Goal: Information Seeking & Learning: Understand process/instructions

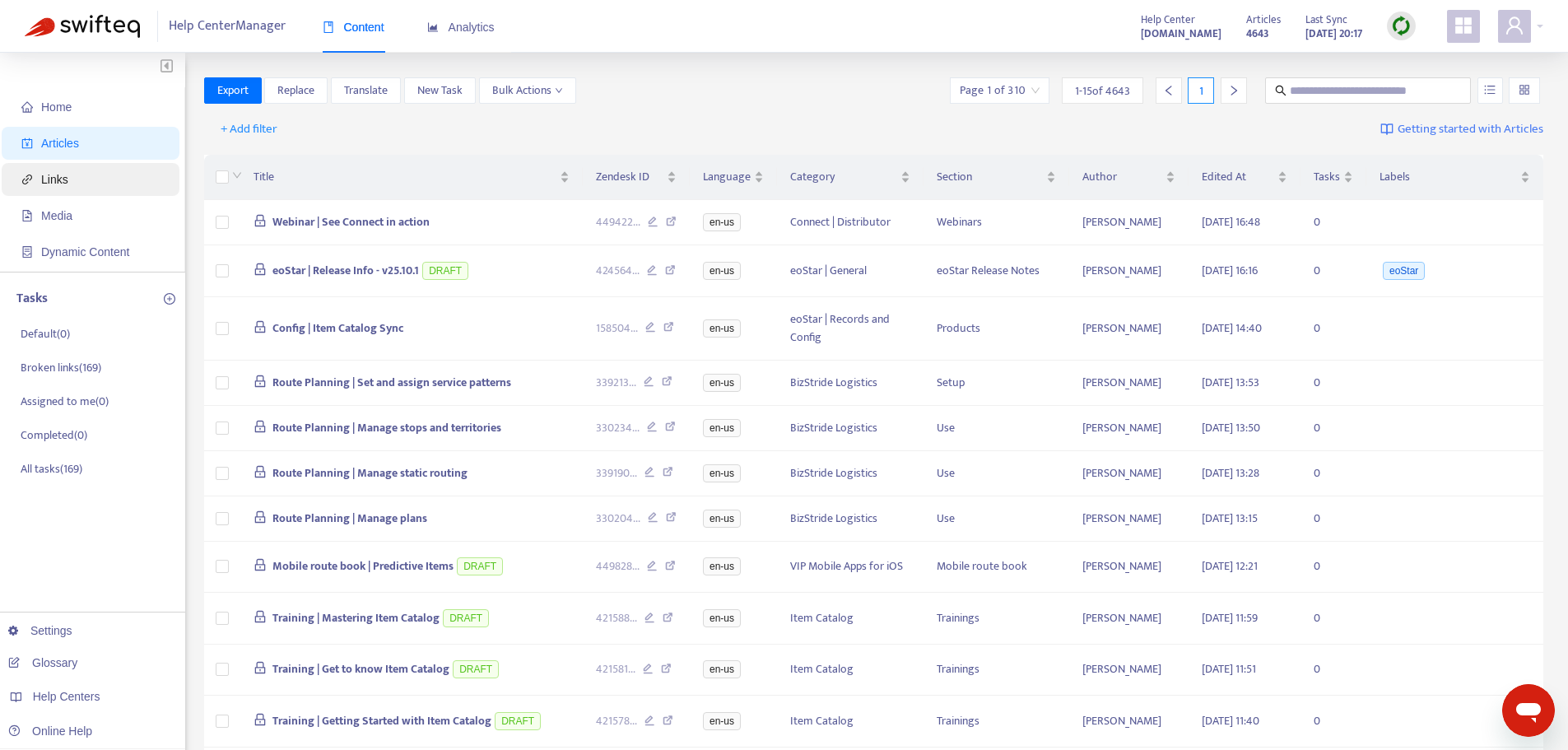
click at [44, 179] on span "Links" at bounding box center [55, 179] width 27 height 13
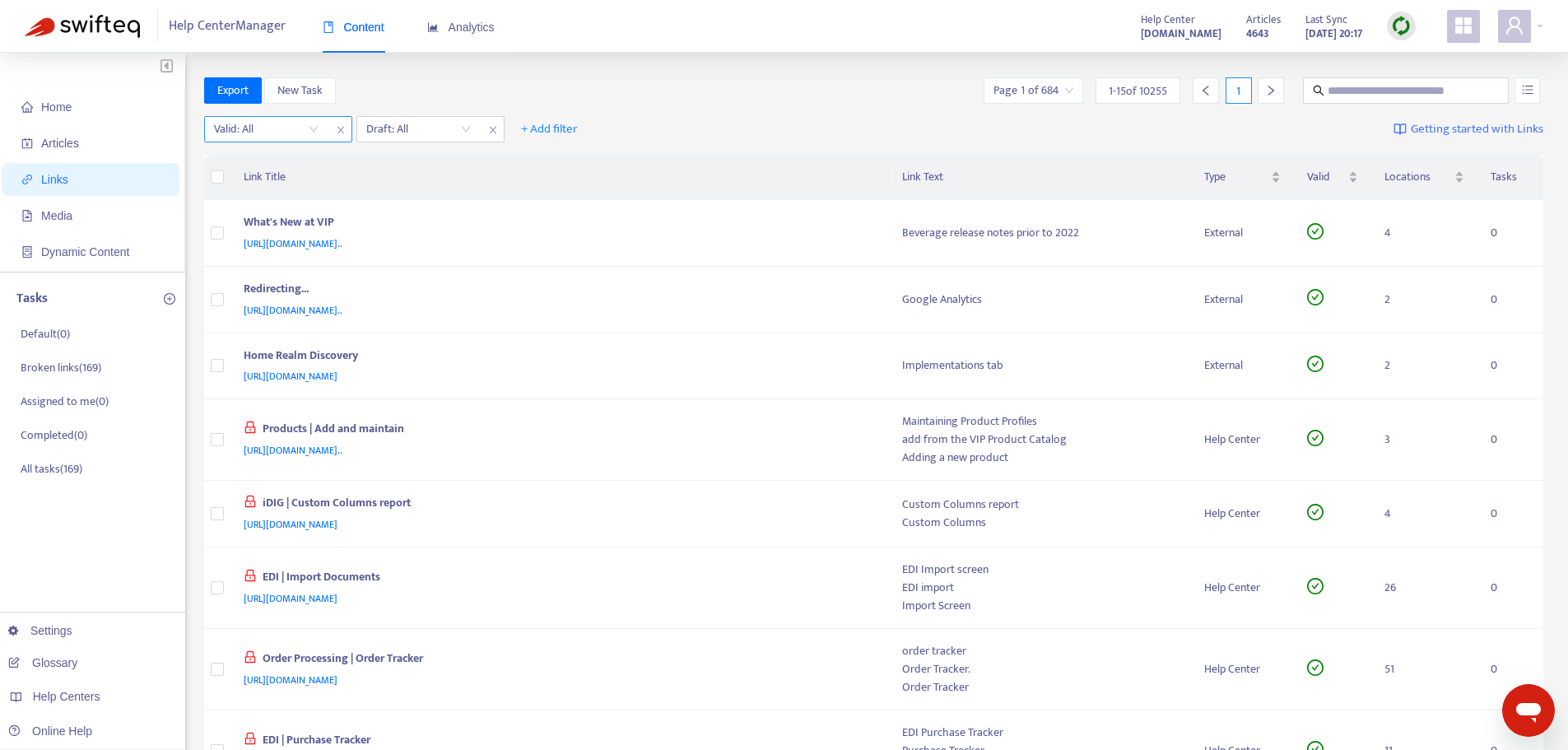
click at [312, 128] on input "search" at bounding box center [266, 129] width 105 height 25
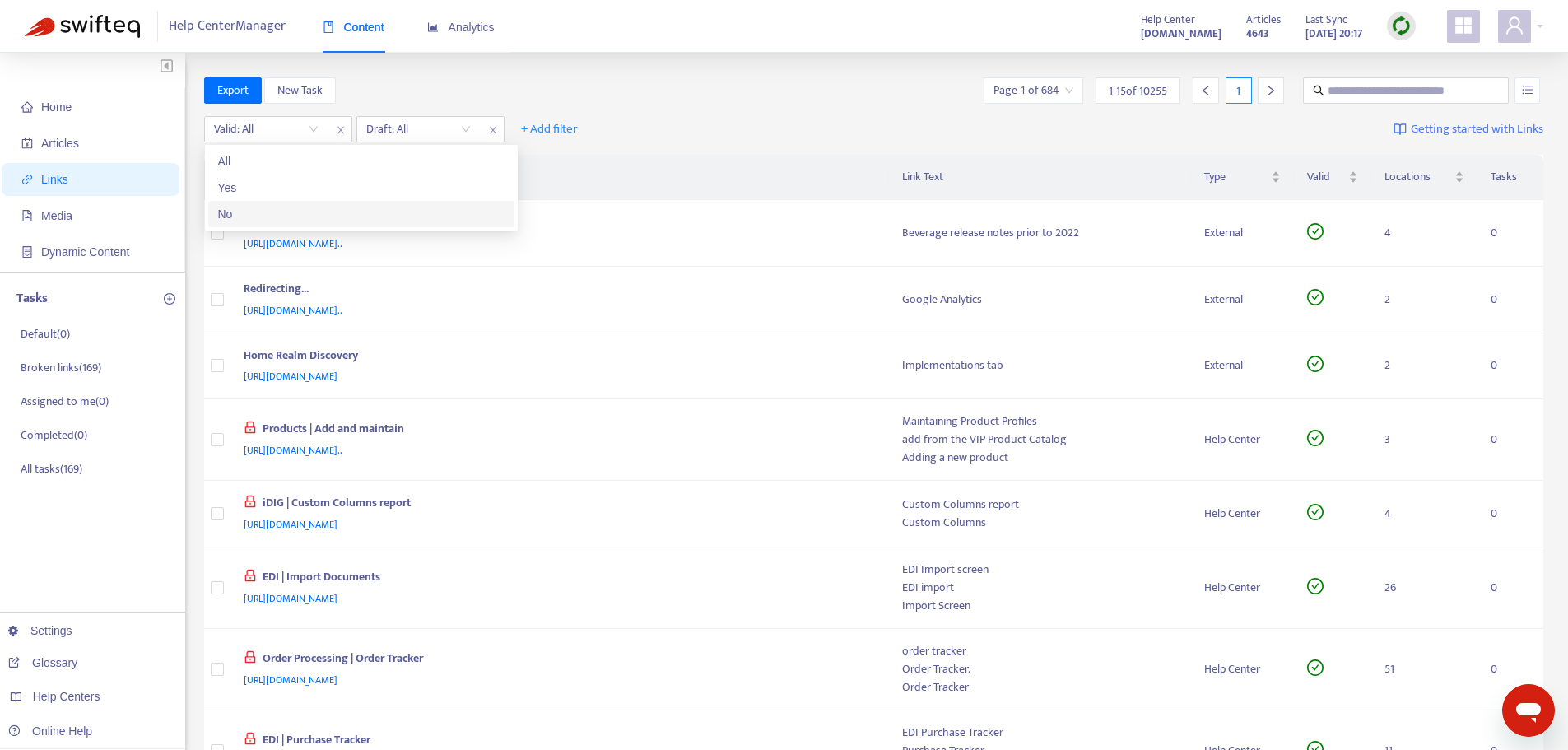
click at [268, 209] on div "No" at bounding box center [361, 213] width 286 height 18
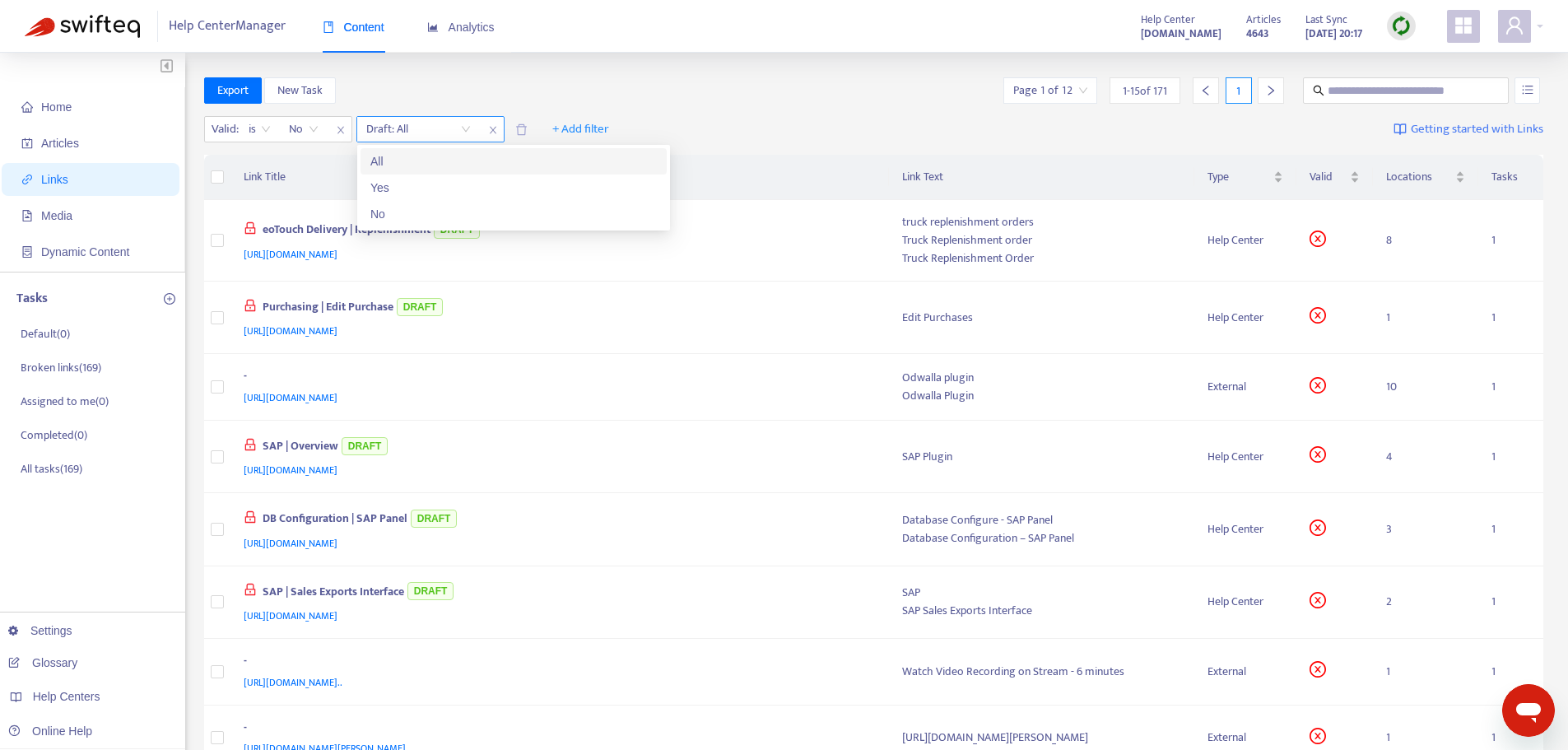
click at [464, 127] on input "search" at bounding box center [418, 129] width 105 height 25
click at [424, 205] on div "No" at bounding box center [513, 213] width 286 height 18
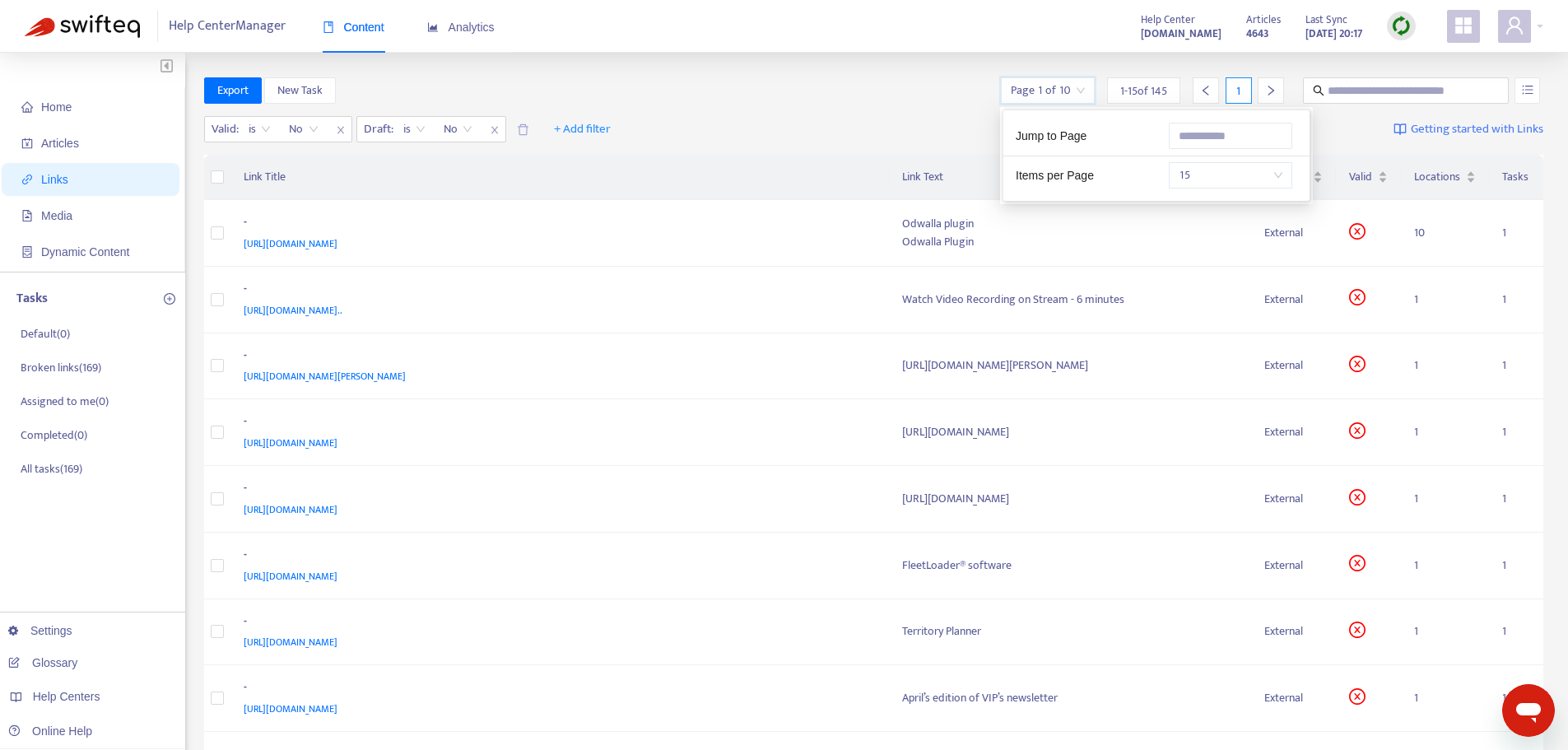
click at [1071, 90] on input "search" at bounding box center [1048, 91] width 74 height 25
click at [1187, 179] on span "15" at bounding box center [1231, 176] width 104 height 25
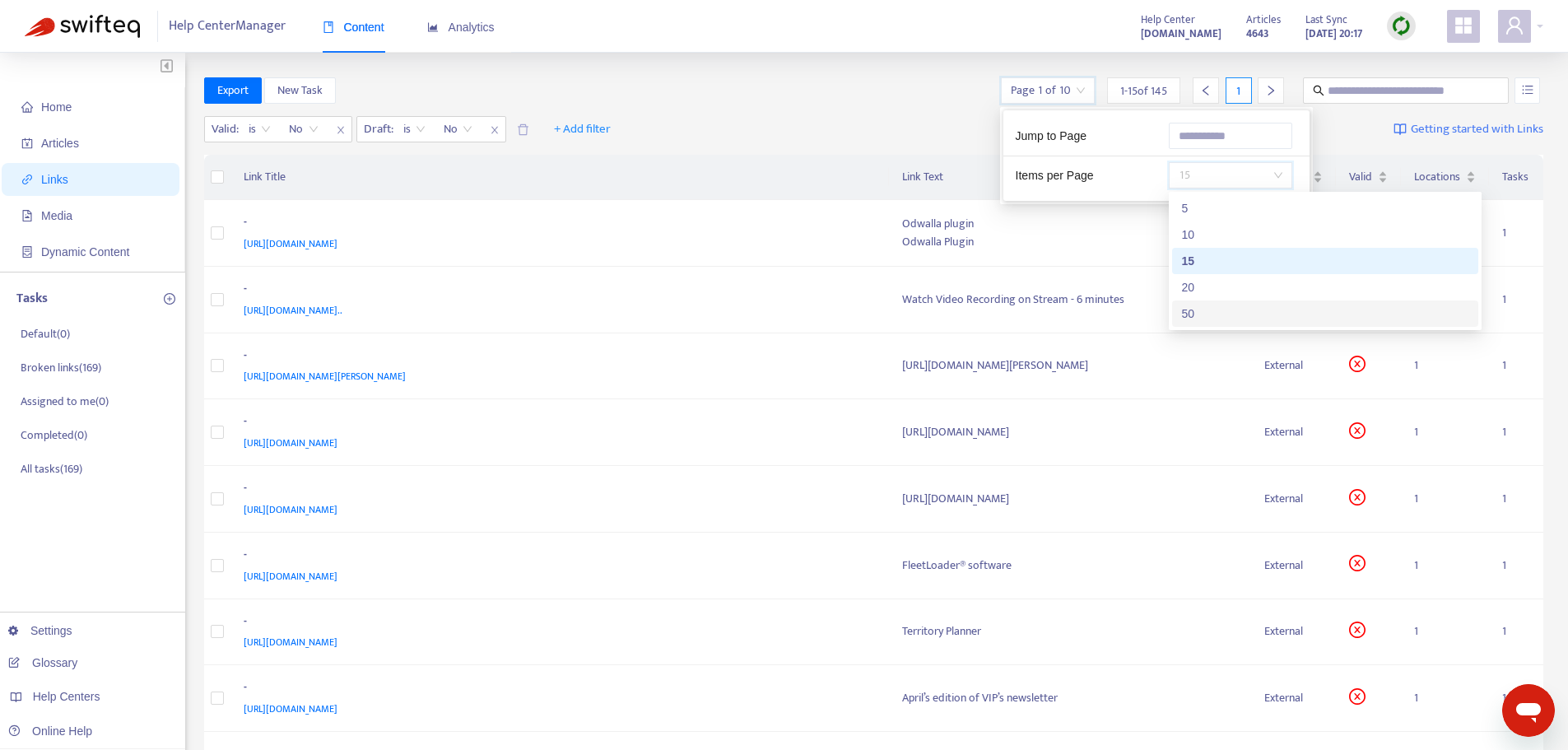
click at [1189, 311] on div "50" at bounding box center [1324, 313] width 286 height 18
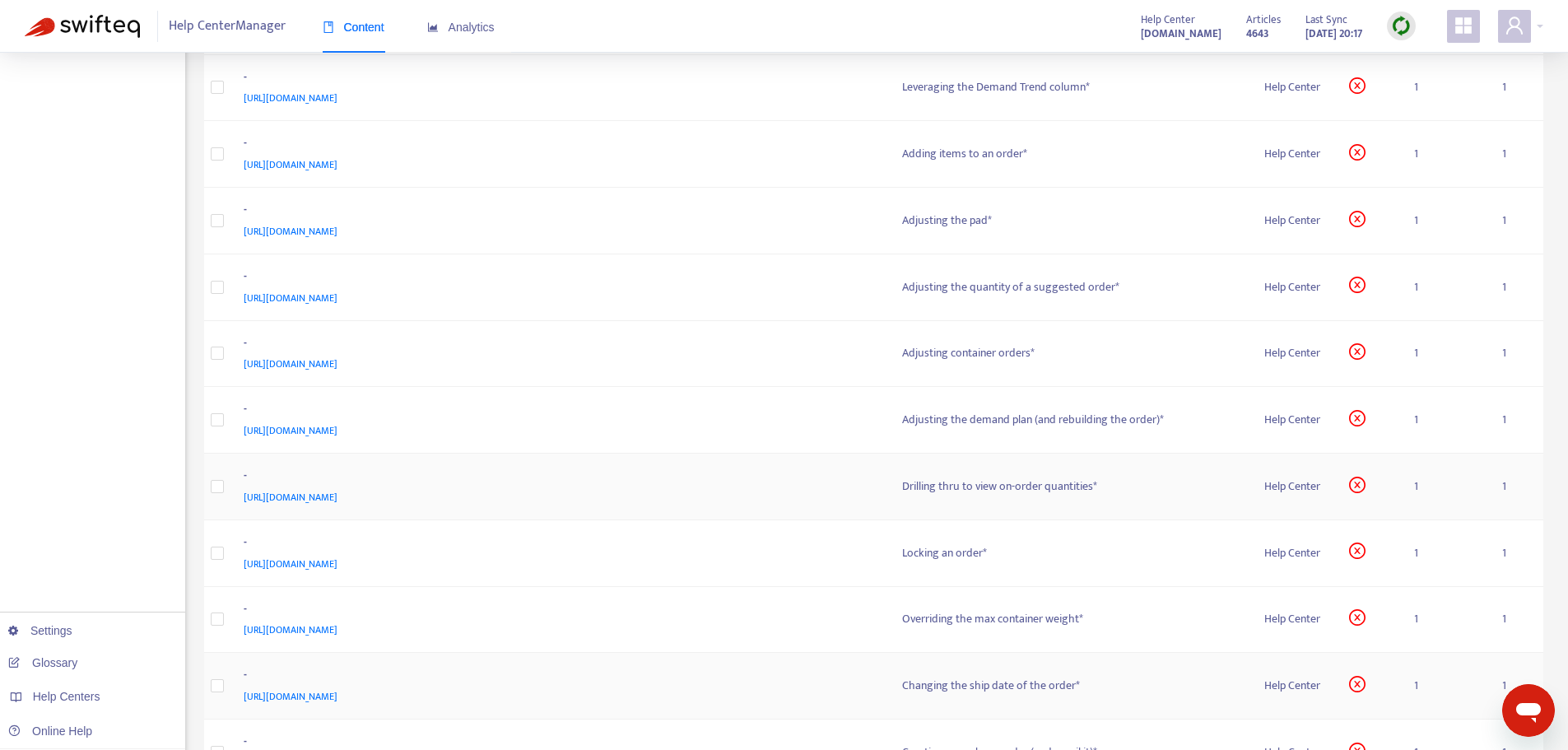
scroll to position [2223, 0]
click at [758, 305] on td "- [URL][DOMAIN_NAME]" at bounding box center [559, 286] width 658 height 67
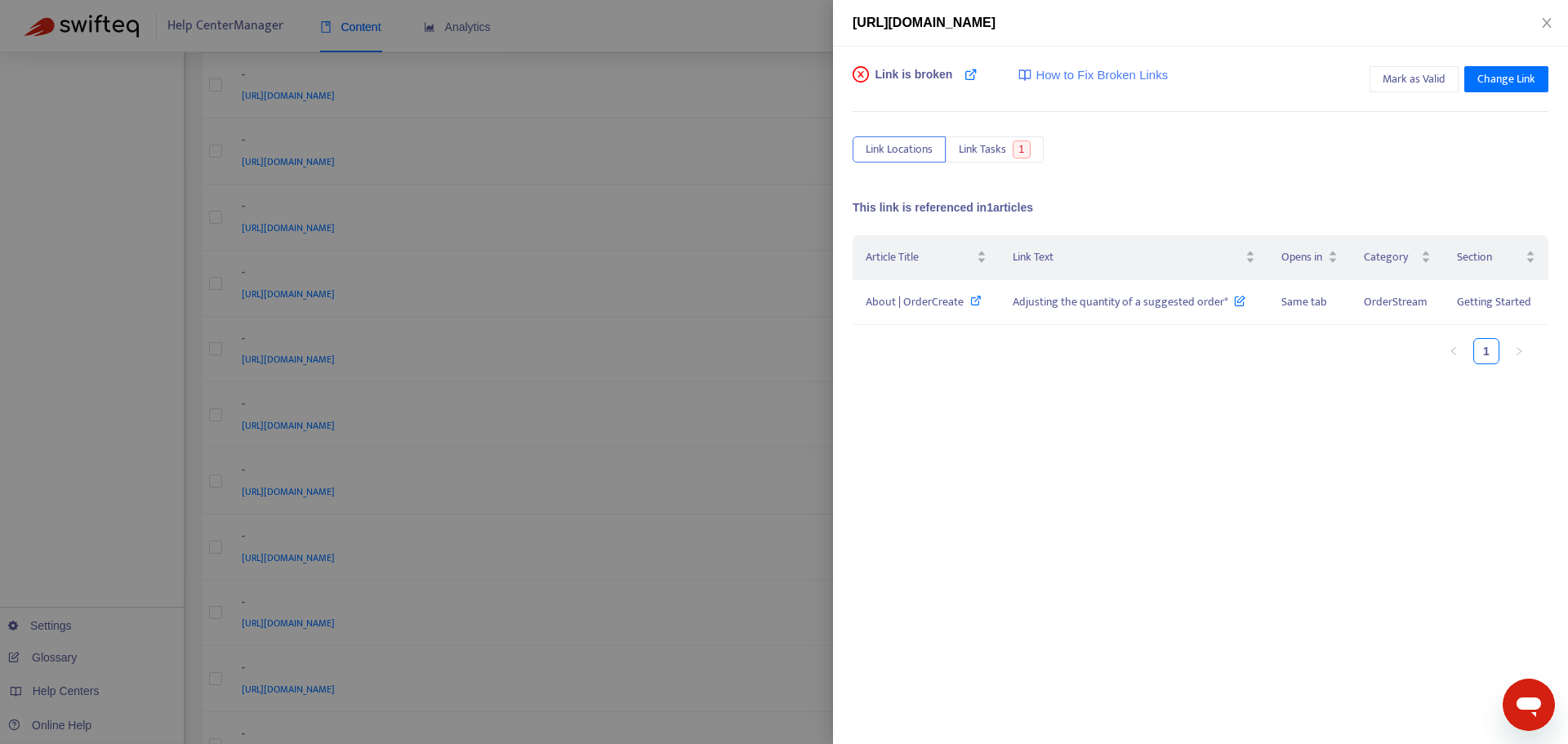
click at [727, 313] on div at bounding box center [784, 372] width 1568 height 744
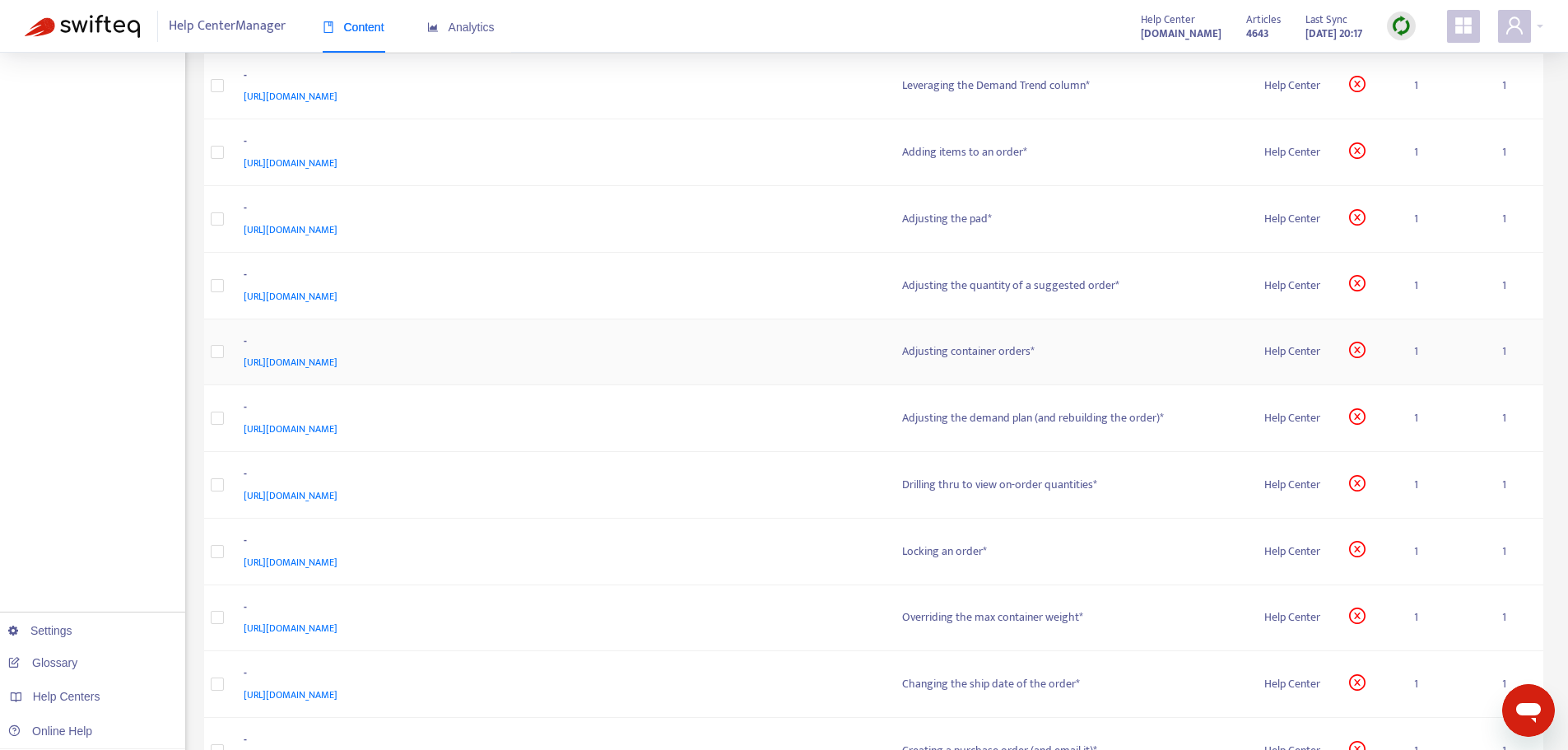
click at [337, 360] on span "[URL][DOMAIN_NAME]" at bounding box center [290, 362] width 94 height 16
click at [649, 349] on div "-" at bounding box center [556, 343] width 626 height 22
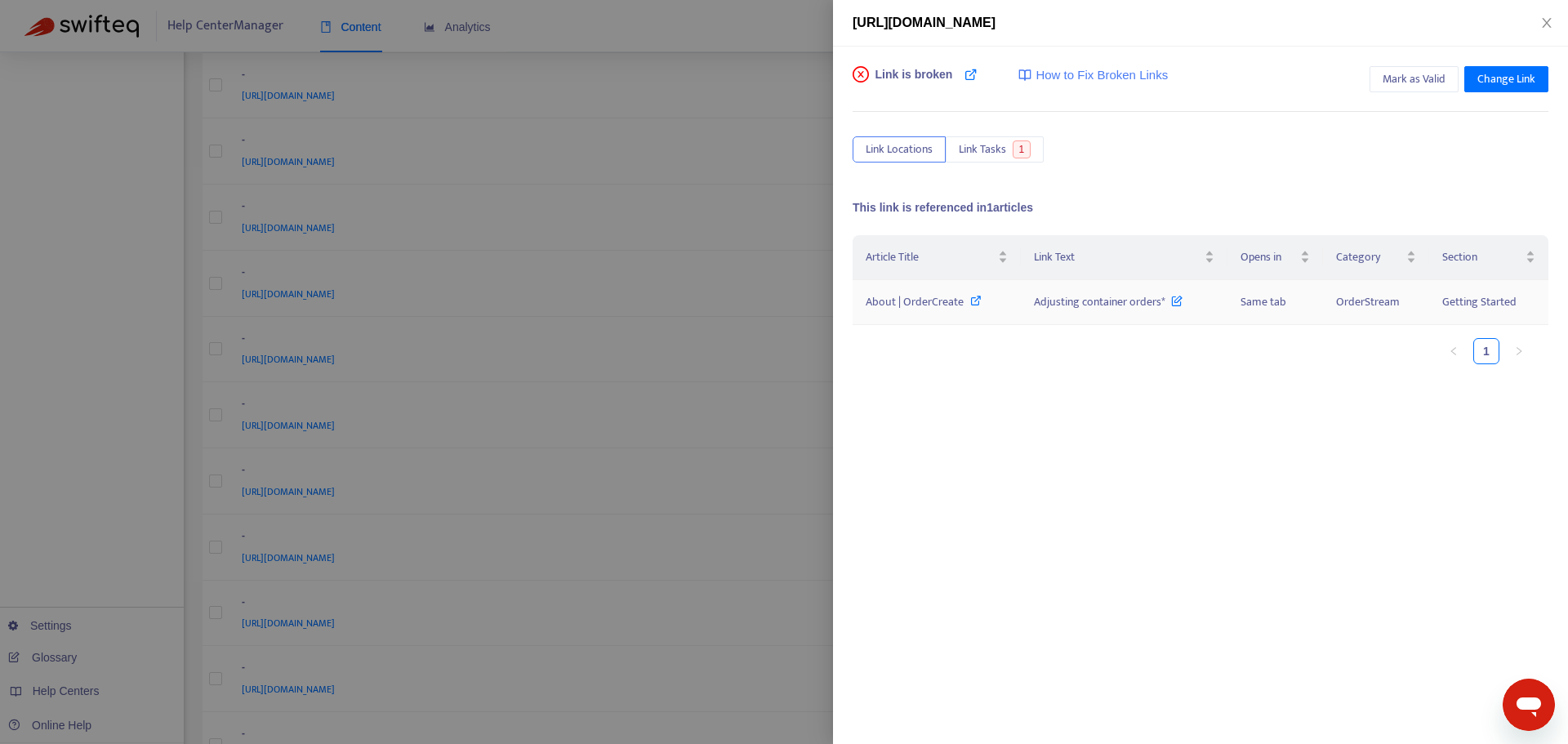
click at [917, 299] on span "About | OrderCreate" at bounding box center [915, 302] width 98 height 19
drag, startPoint x: 1022, startPoint y: 304, endPoint x: 1164, endPoint y: 307, distance: 142.0
click at [1164, 307] on td "Adjusting container orders*" at bounding box center [1124, 303] width 207 height 45
copy span "Adjusting container orders*"
click at [718, 268] on div at bounding box center [784, 372] width 1568 height 744
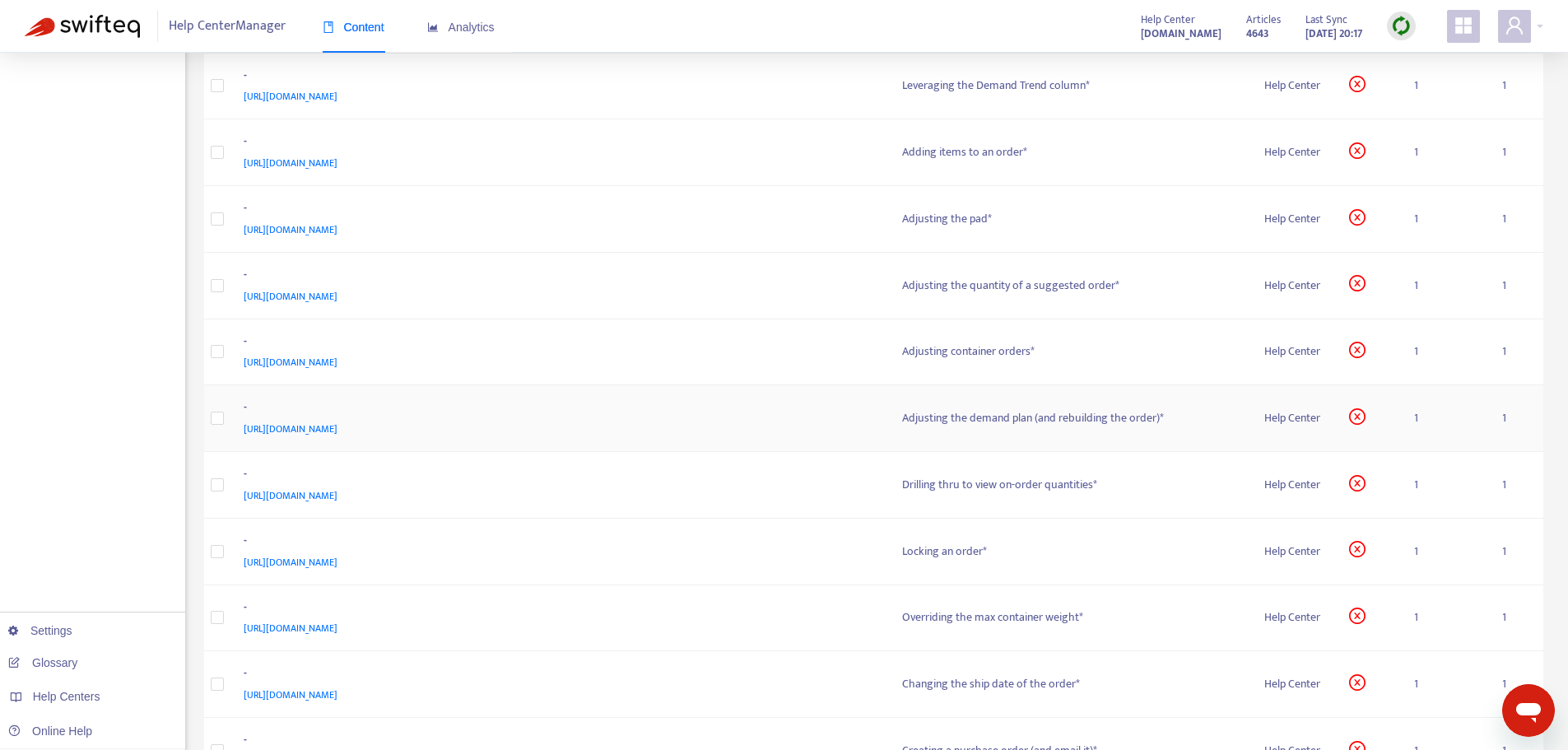
click at [337, 427] on span "[URL][DOMAIN_NAME]" at bounding box center [290, 428] width 94 height 16
drag, startPoint x: 903, startPoint y: 405, endPoint x: 1171, endPoint y: 412, distance: 268.1
click at [1171, 412] on tr "- [URL][DOMAIN_NAME] Adjusting the demand plan (and rebuilding the order)* Help…" at bounding box center [874, 418] width 1340 height 67
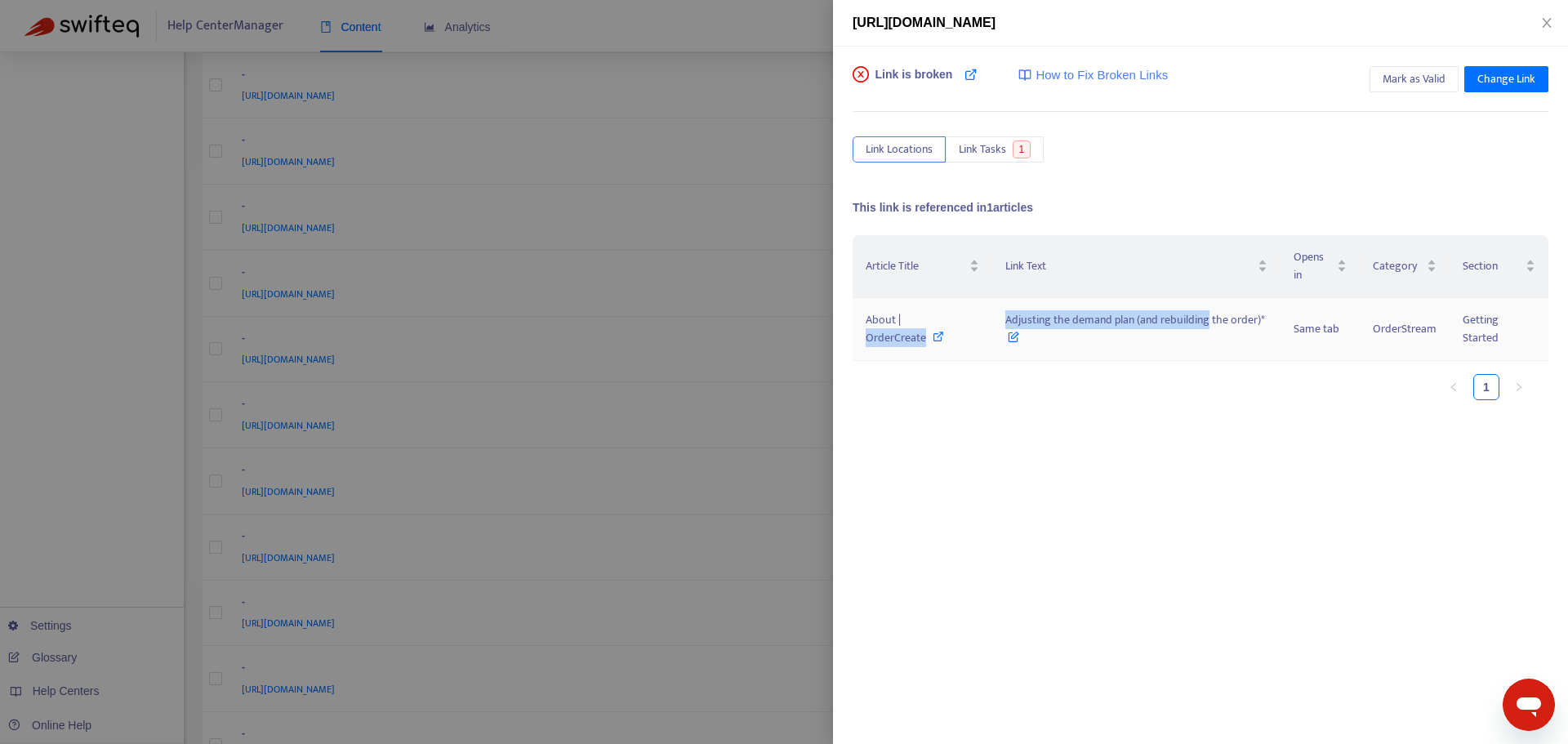
drag, startPoint x: 987, startPoint y: 314, endPoint x: 1178, endPoint y: 375, distance: 200.5
click at [1177, 327] on tr "About | OrderCreate Adjusting the demand plan (and rebuilding the order)* Same …" at bounding box center [1201, 329] width 695 height 63
drag, startPoint x: 1105, startPoint y: 434, endPoint x: 1034, endPoint y: 357, distance: 104.7
click at [1104, 434] on div "Article Title Link Text Opens in Category Section About | OrderCreate Adjusting…" at bounding box center [1201, 398] width 695 height 327
drag, startPoint x: 1002, startPoint y: 315, endPoint x: 1262, endPoint y: 325, distance: 260.2
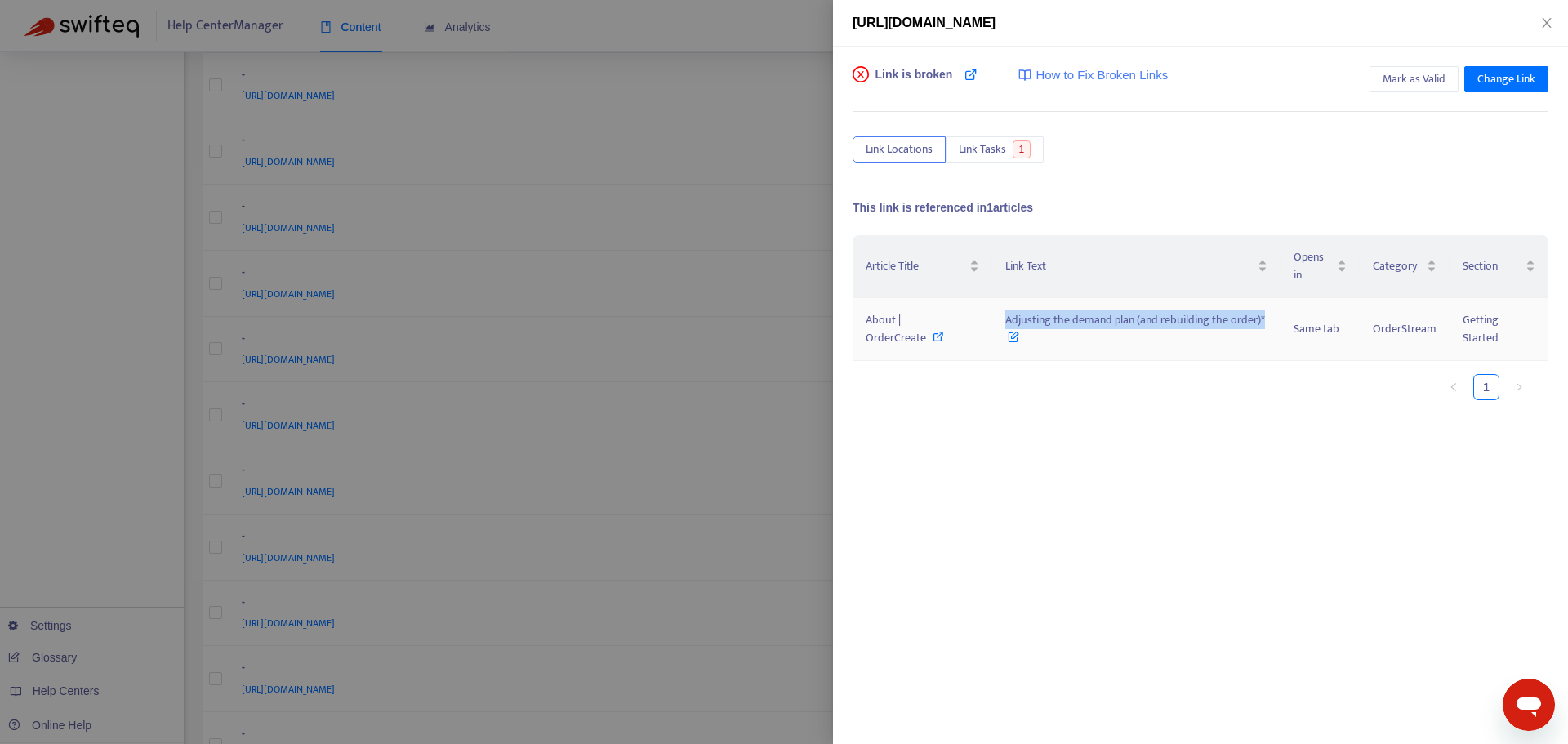
click at [1262, 325] on td "Adjusting the demand plan (and rebuilding the order)*" at bounding box center [1137, 329] width 289 height 63
copy span "Adjusting the demand plan (and rebuilding the order)*"
click at [1180, 426] on div "Article Title Link Text Opens in Category Section About | OrderCreate Adjusting…" at bounding box center [1201, 398] width 695 height 327
click at [900, 327] on span "About | OrderCreate" at bounding box center [896, 328] width 60 height 37
click at [769, 350] on div at bounding box center [784, 372] width 1568 height 744
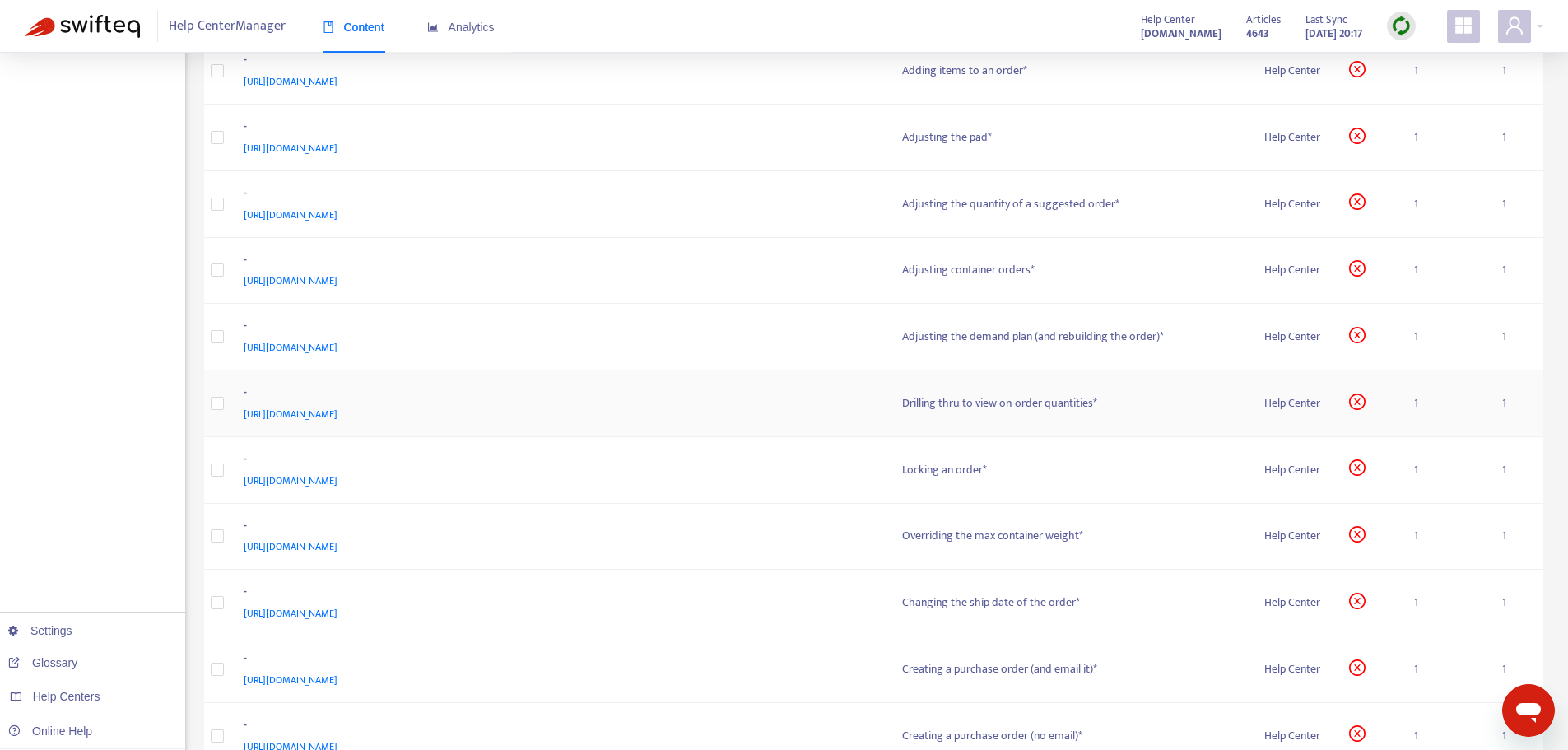
scroll to position [2305, 0]
drag, startPoint x: 523, startPoint y: 414, endPoint x: 237, endPoint y: 383, distance: 287.7
click at [237, 383] on td "- [URL][DOMAIN_NAME]" at bounding box center [559, 402] width 658 height 67
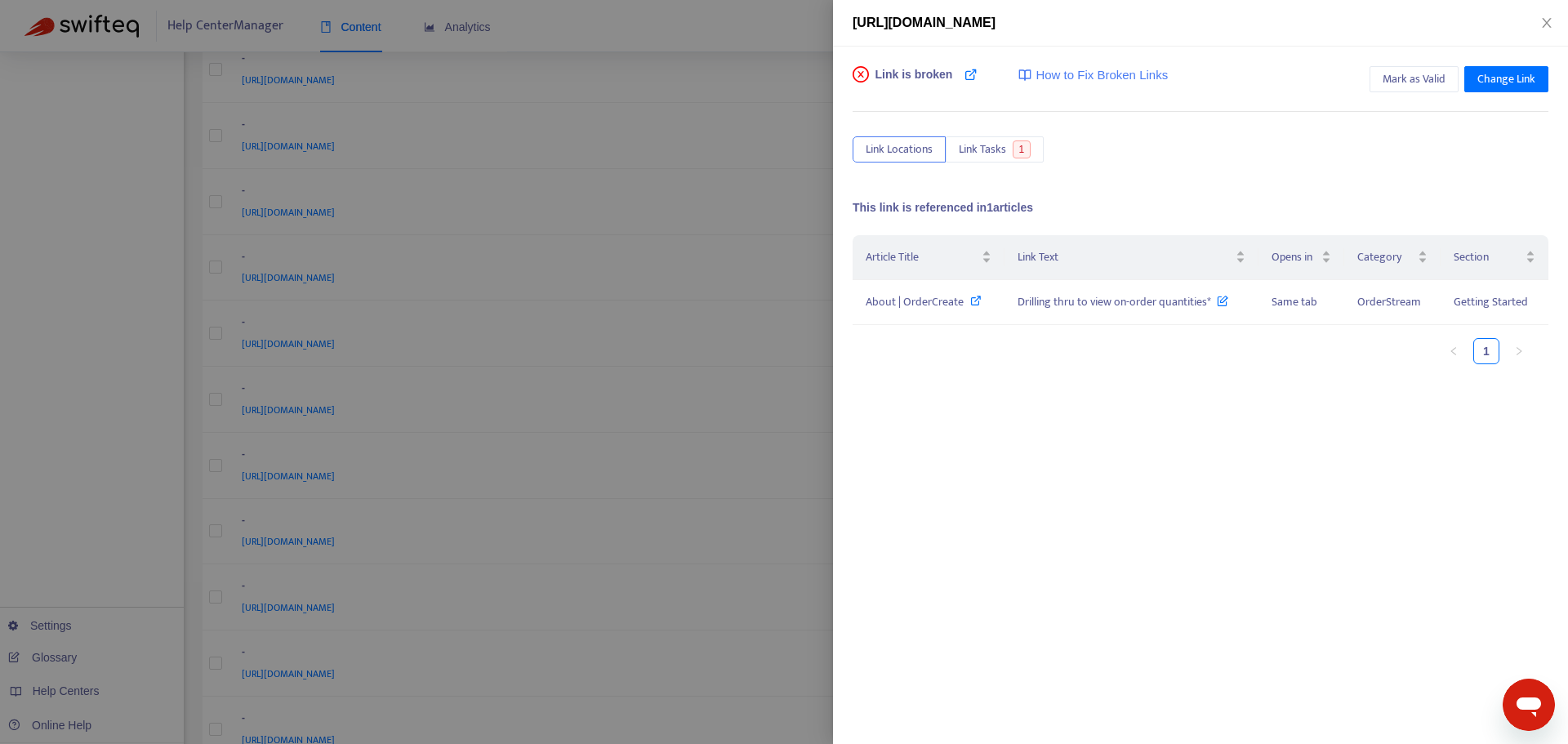
click at [423, 409] on div at bounding box center [784, 372] width 1568 height 744
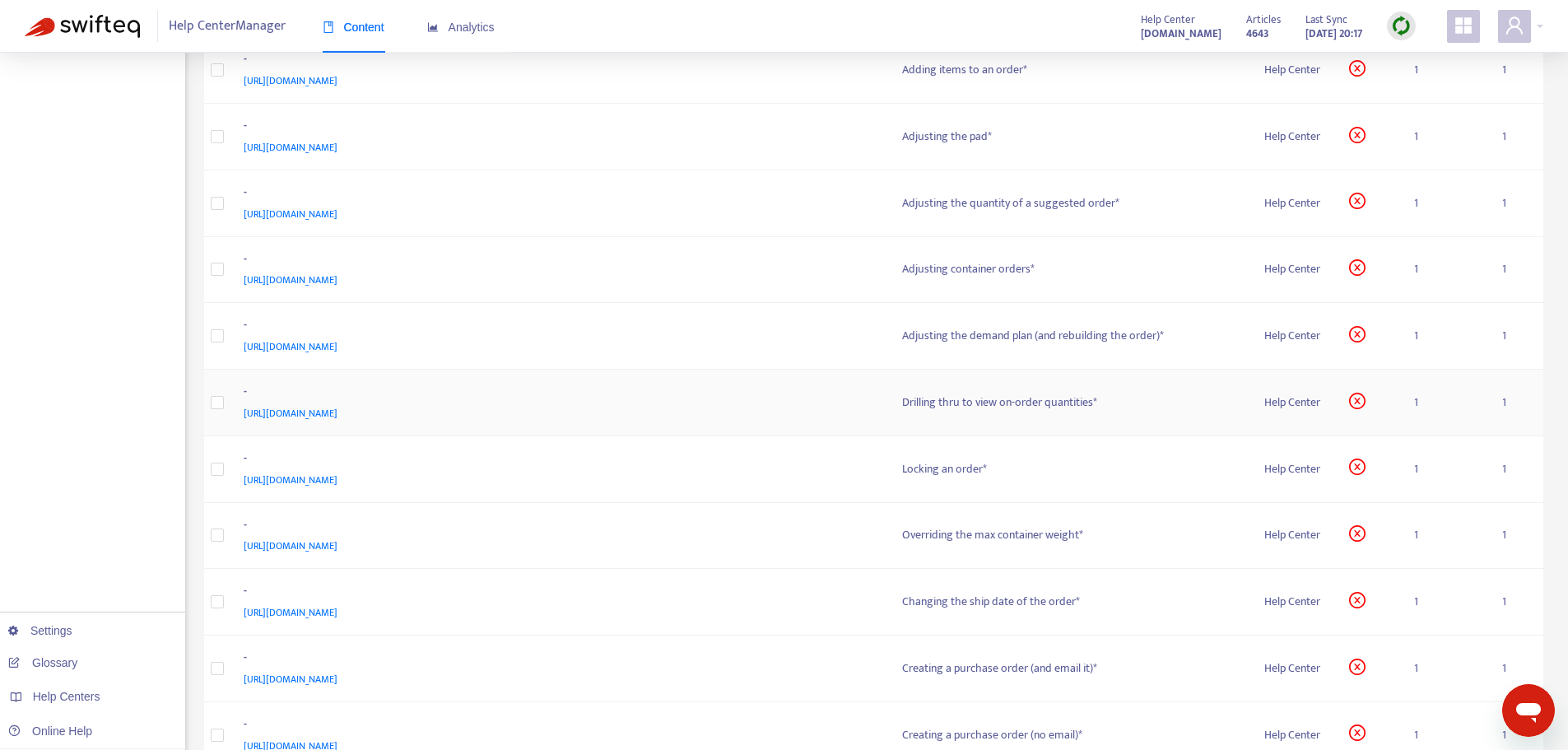
click at [337, 412] on span "[URL][DOMAIN_NAME]" at bounding box center [290, 413] width 94 height 16
click at [555, 419] on div "[URL][DOMAIN_NAME]" at bounding box center [556, 413] width 626 height 18
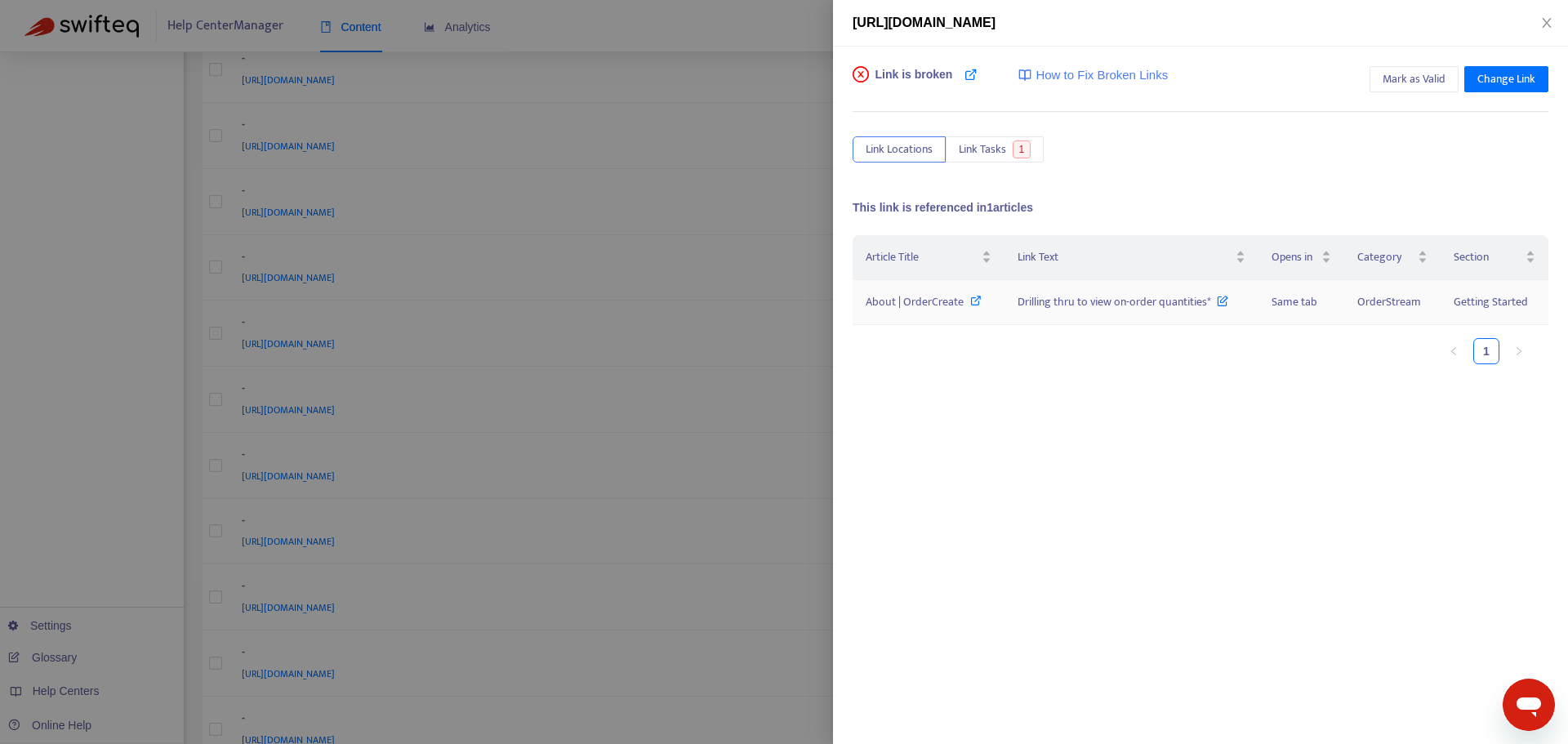
click at [1022, 301] on span "Drilling thru to view on-order quantities*" at bounding box center [1123, 302] width 211 height 19
drag, startPoint x: 1010, startPoint y: 303, endPoint x: 1213, endPoint y: 308, distance: 203.1
click at [1213, 308] on td "Drilling thru to view on-order quantities*" at bounding box center [1131, 303] width 254 height 45
copy span "Drilling thru to view on-order quantities*"
click at [903, 293] on span "About | OrderCreate" at bounding box center [915, 302] width 98 height 19
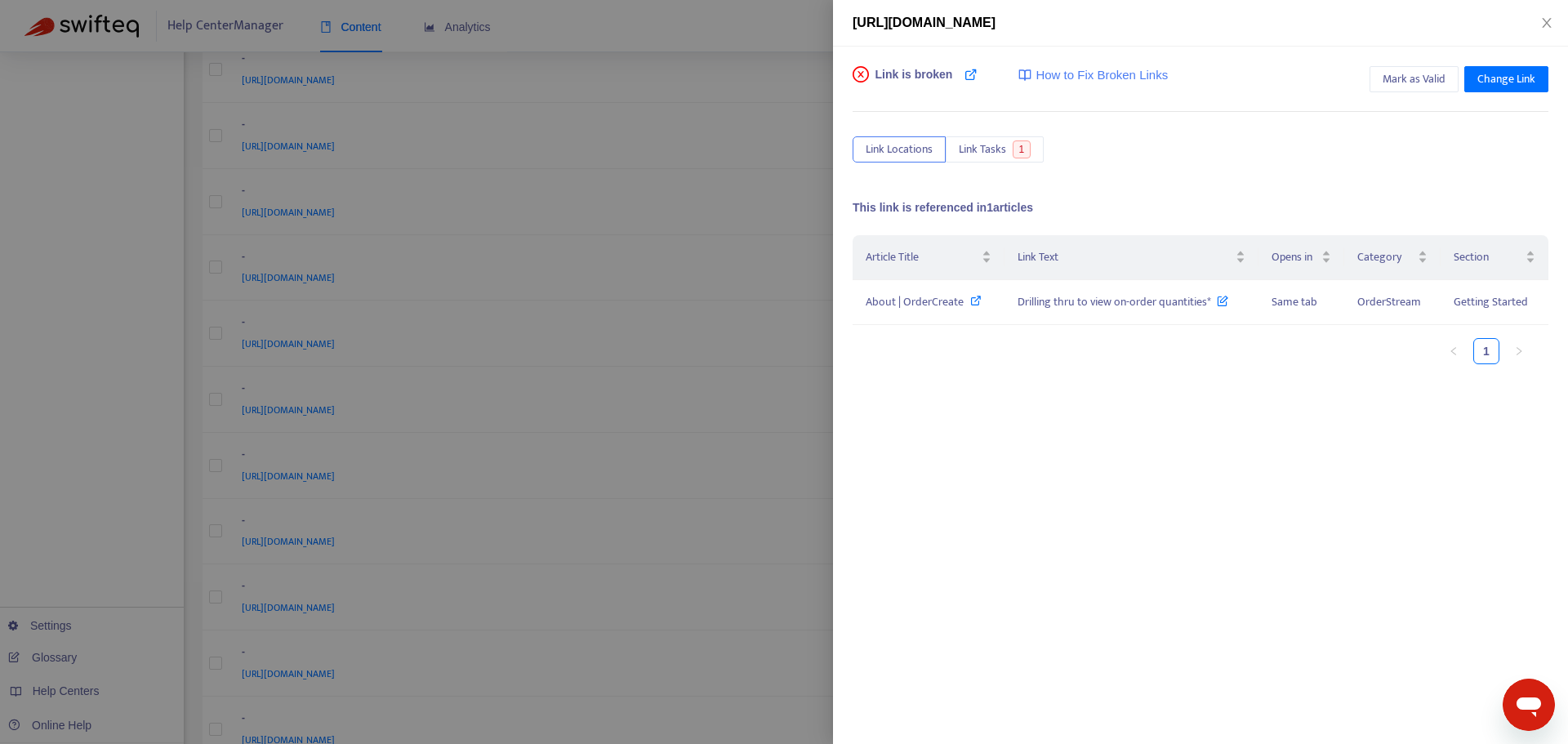
click at [680, 365] on div at bounding box center [784, 372] width 1568 height 744
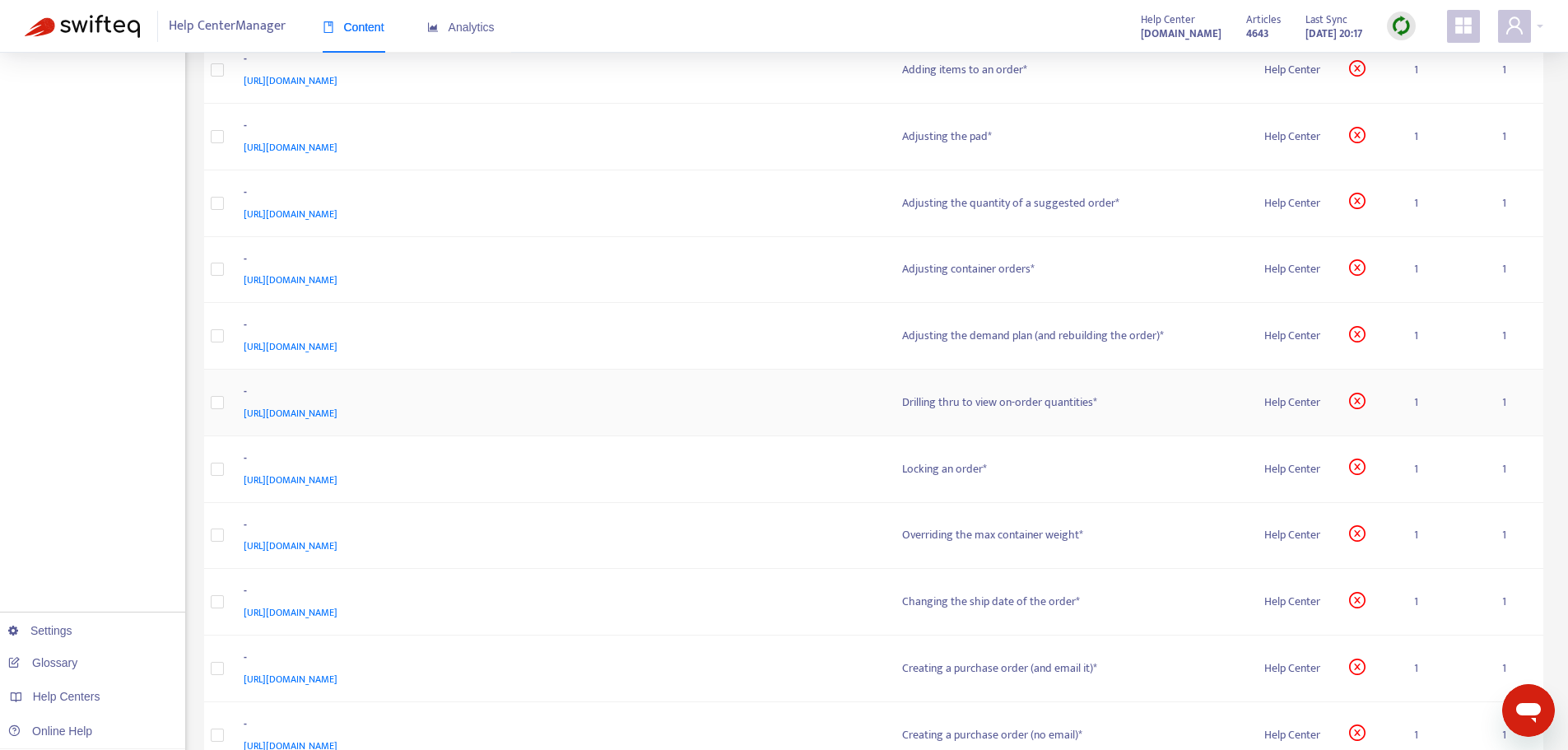
click at [368, 402] on div "-" at bounding box center [556, 393] width 626 height 22
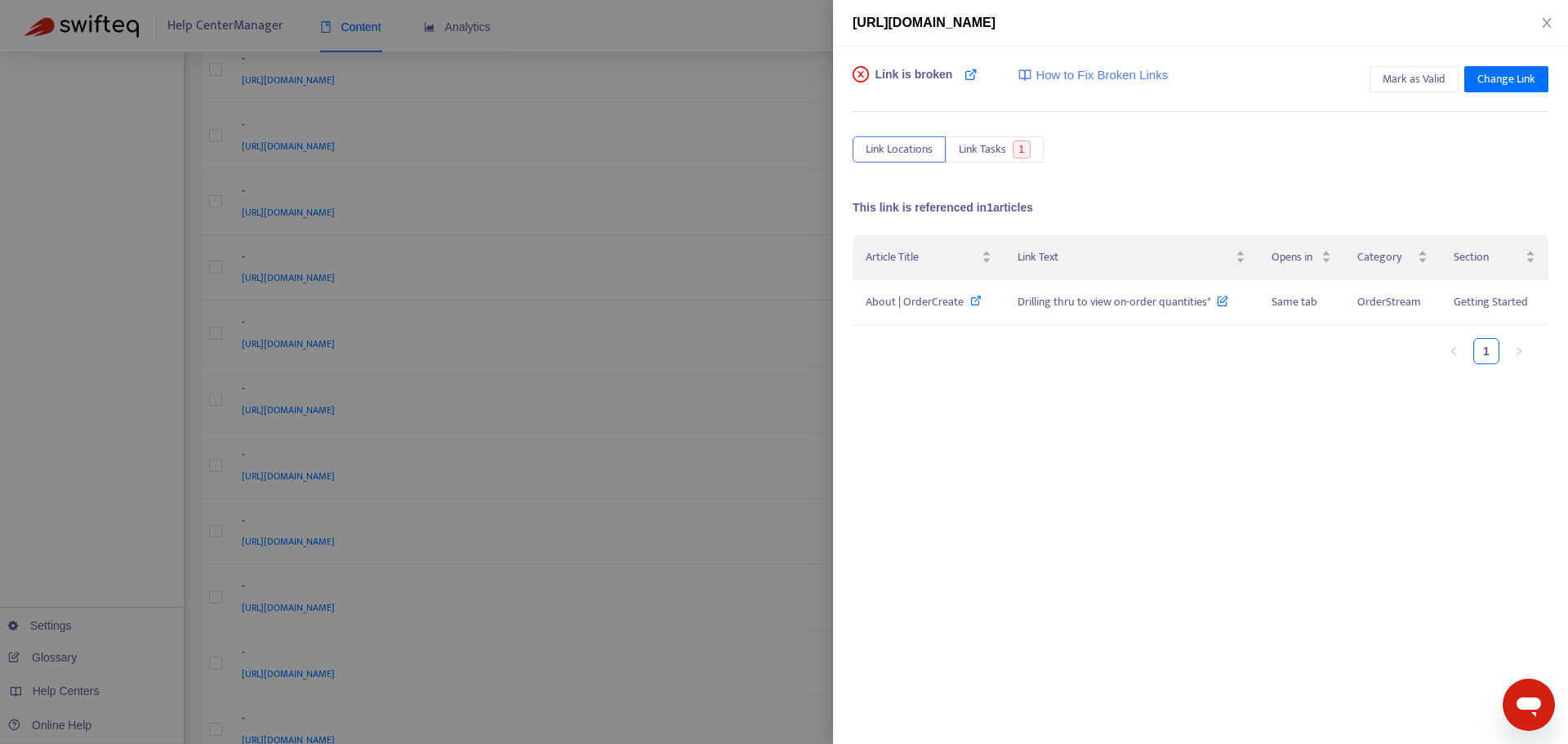
click at [403, 409] on div at bounding box center [784, 372] width 1568 height 744
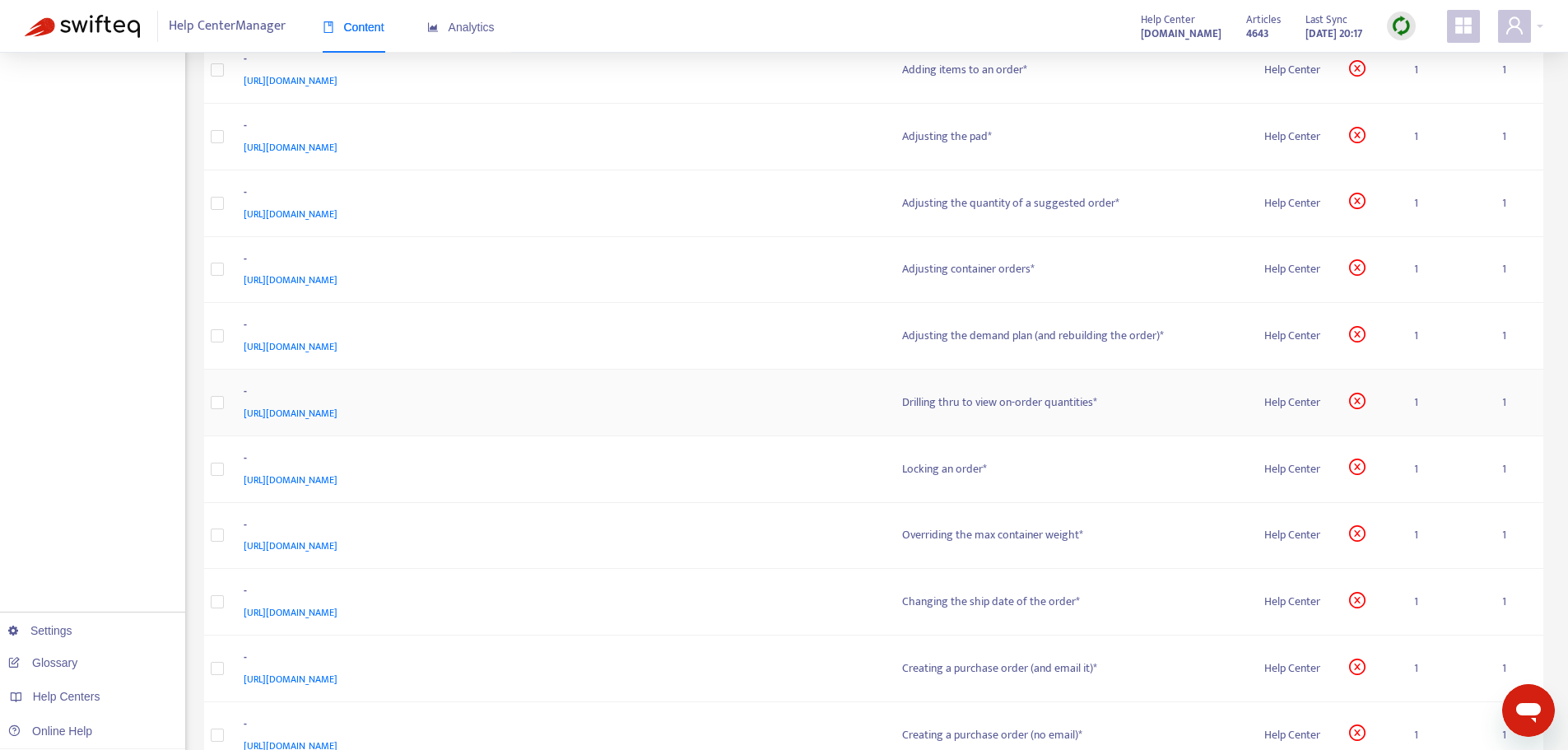
click at [337, 412] on span "[URL][DOMAIN_NAME]" at bounding box center [290, 413] width 94 height 16
click at [337, 478] on span "[URL][DOMAIN_NAME]" at bounding box center [290, 479] width 94 height 16
click at [775, 470] on div "[URL][DOMAIN_NAME]" at bounding box center [556, 479] width 626 height 18
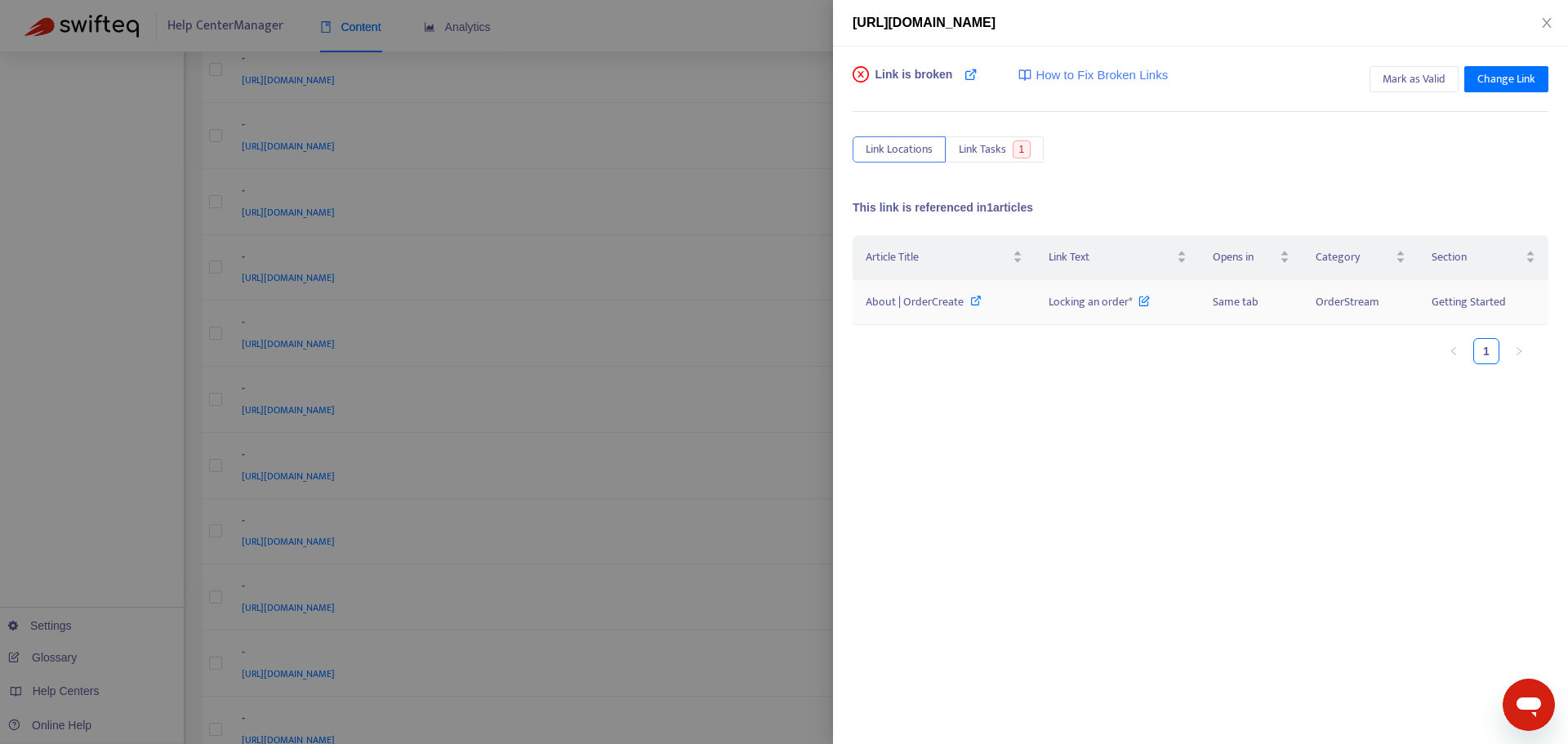
click at [901, 302] on span "About | OrderCreate" at bounding box center [915, 302] width 98 height 19
drag, startPoint x: 1022, startPoint y: 306, endPoint x: 1133, endPoint y: 315, distance: 111.4
click at [1133, 315] on tr "About | OrderCreate Locking an order* Same tab OrderStream Getting Started" at bounding box center [1201, 303] width 695 height 45
copy tr "Locking an order*"
click at [807, 407] on div at bounding box center [784, 372] width 1568 height 744
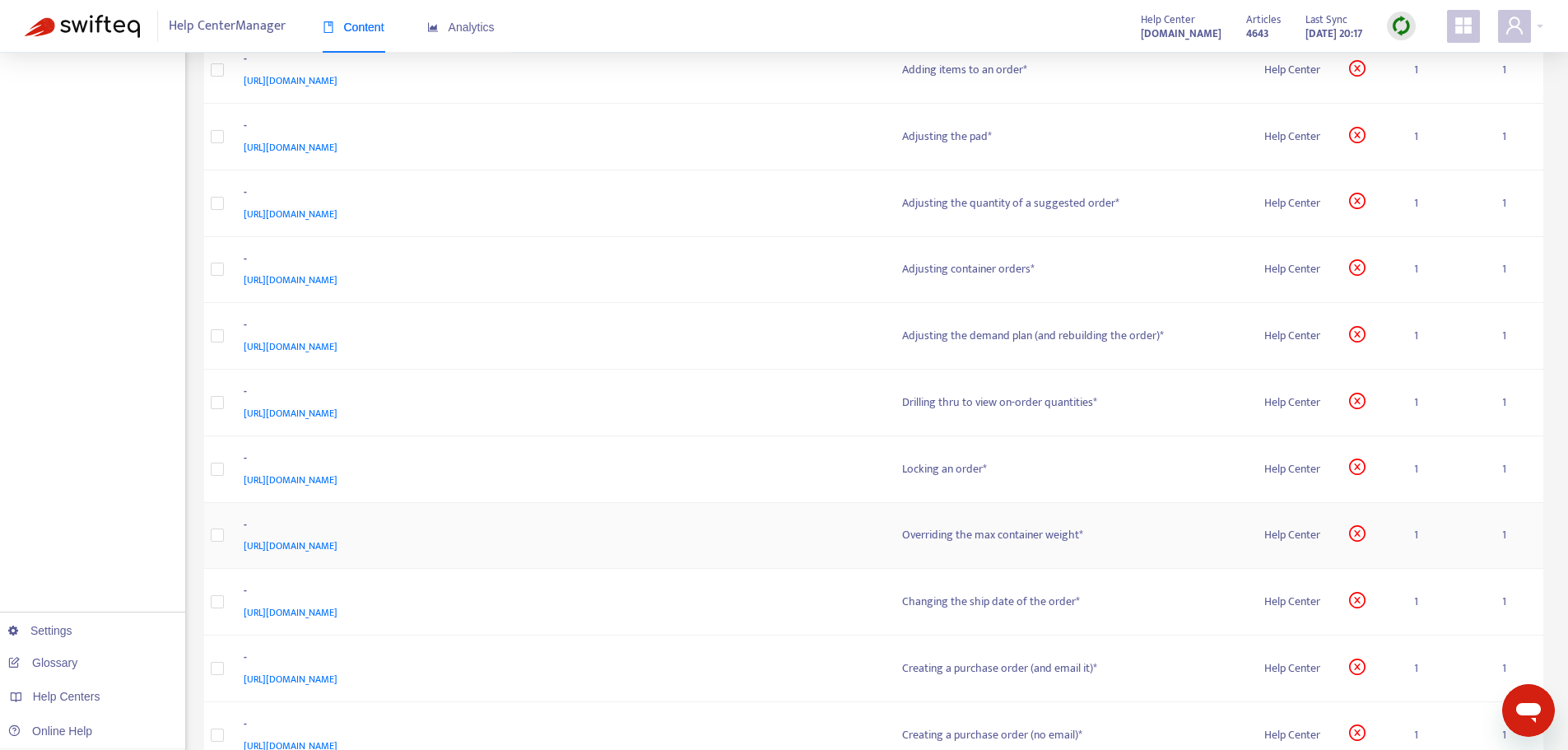
click at [337, 545] on span "[URL][DOMAIN_NAME]" at bounding box center [290, 545] width 94 height 16
click at [604, 544] on div "[URL][DOMAIN_NAME]" at bounding box center [556, 545] width 626 height 18
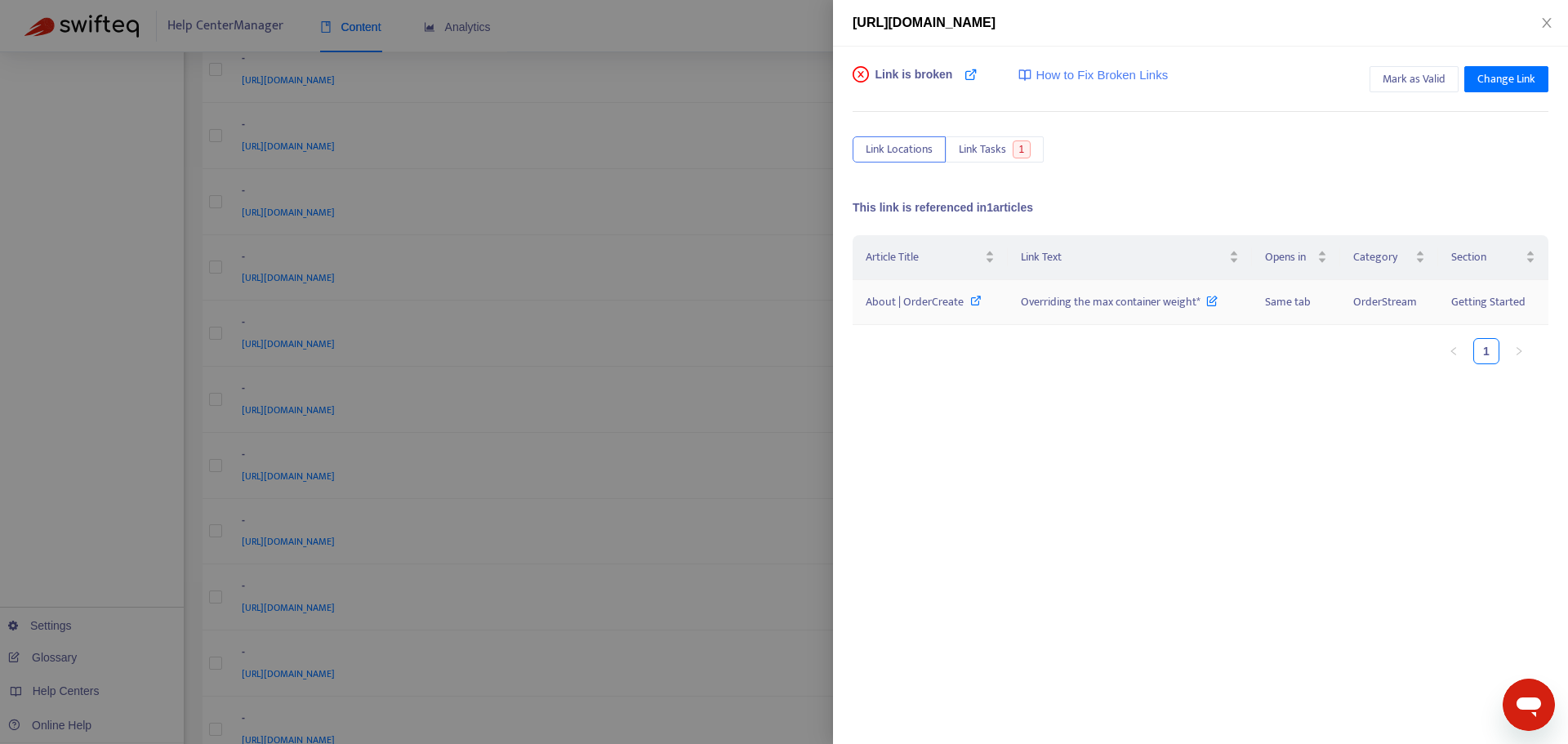
click at [1025, 302] on span "Overriding the max container weight*" at bounding box center [1119, 302] width 197 height 19
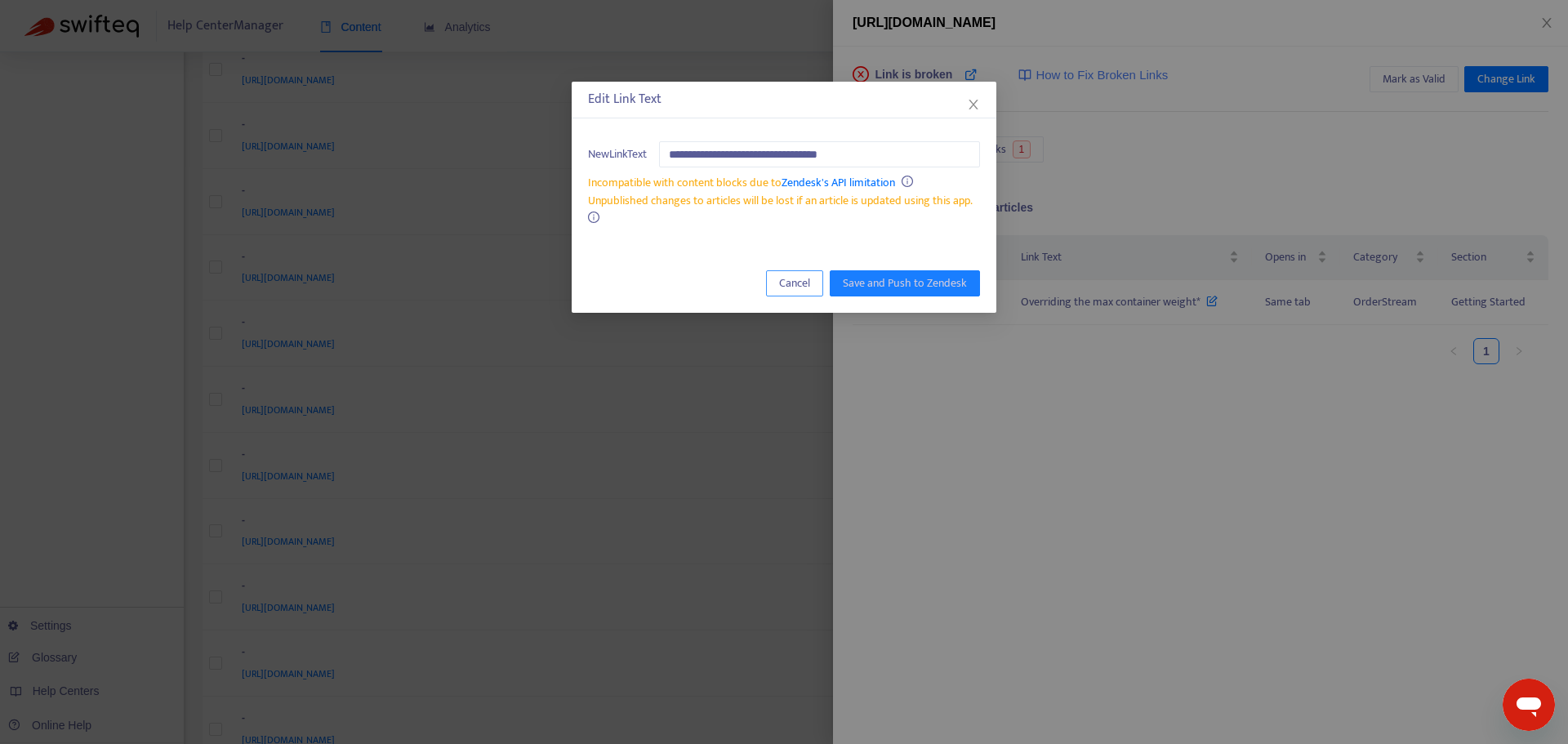
click at [786, 275] on span "Cancel" at bounding box center [794, 283] width 31 height 18
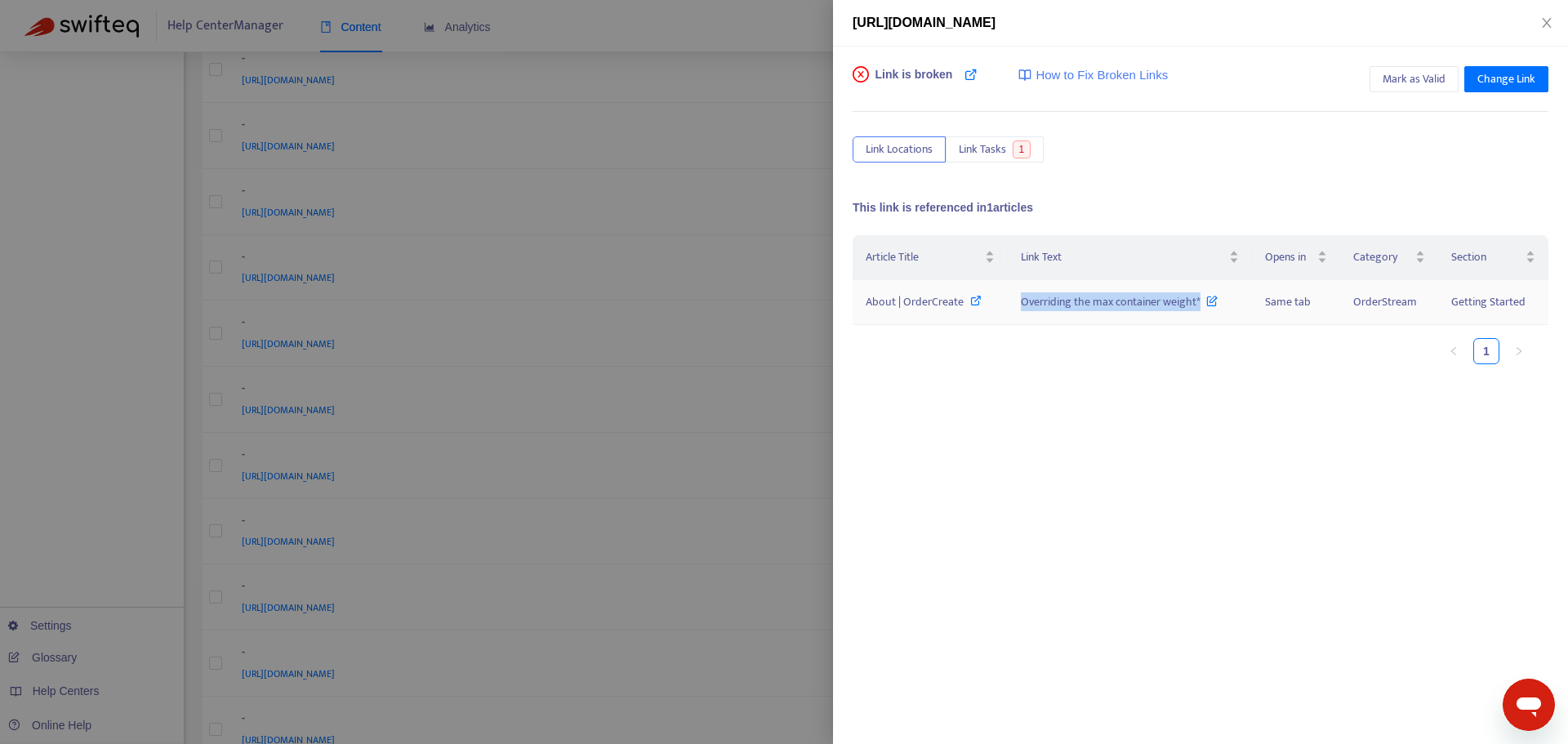
drag, startPoint x: 1019, startPoint y: 300, endPoint x: 1198, endPoint y: 303, distance: 179.0
click at [1198, 303] on span "Overriding the max container weight*" at bounding box center [1119, 302] width 197 height 19
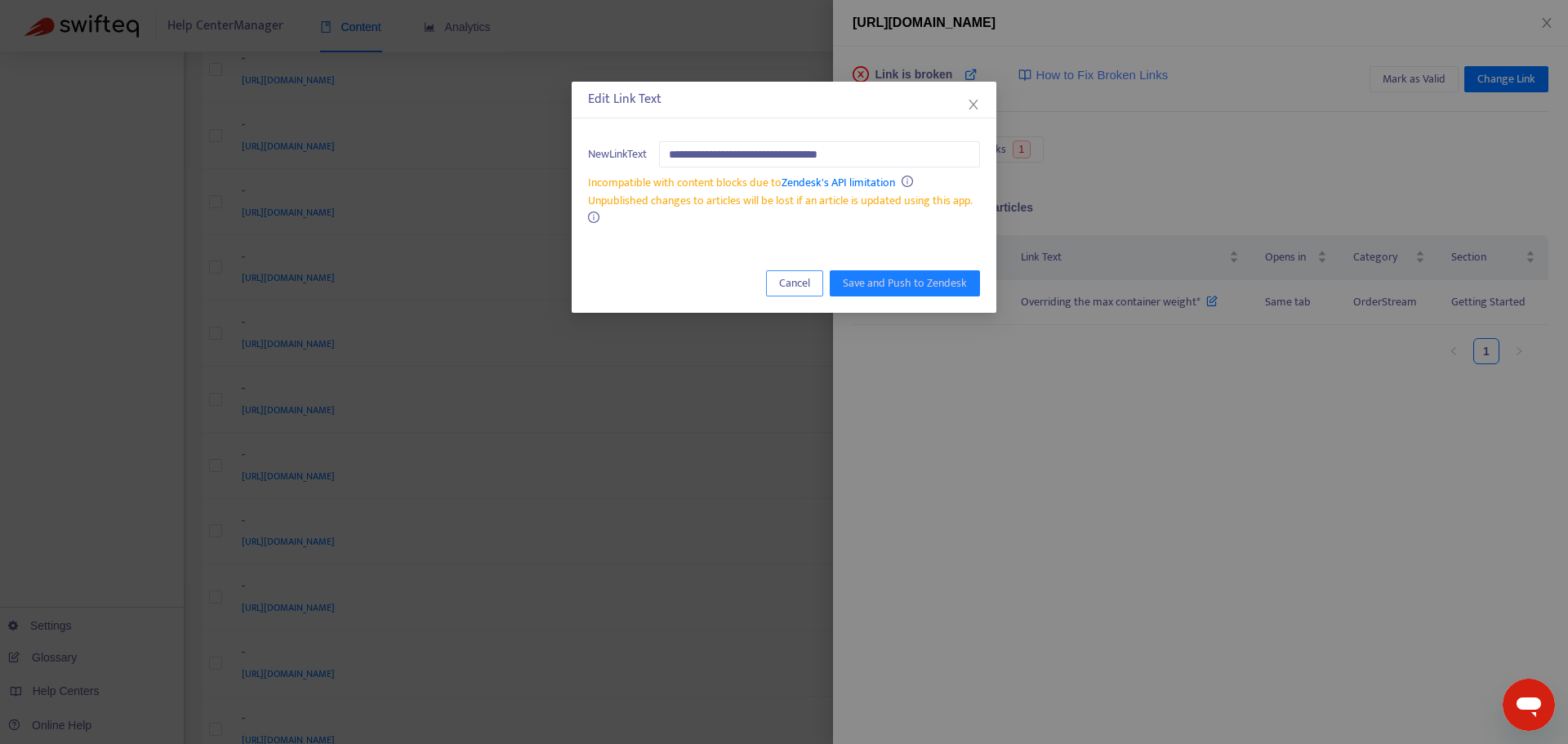
click at [797, 286] on span "Cancel" at bounding box center [794, 283] width 31 height 18
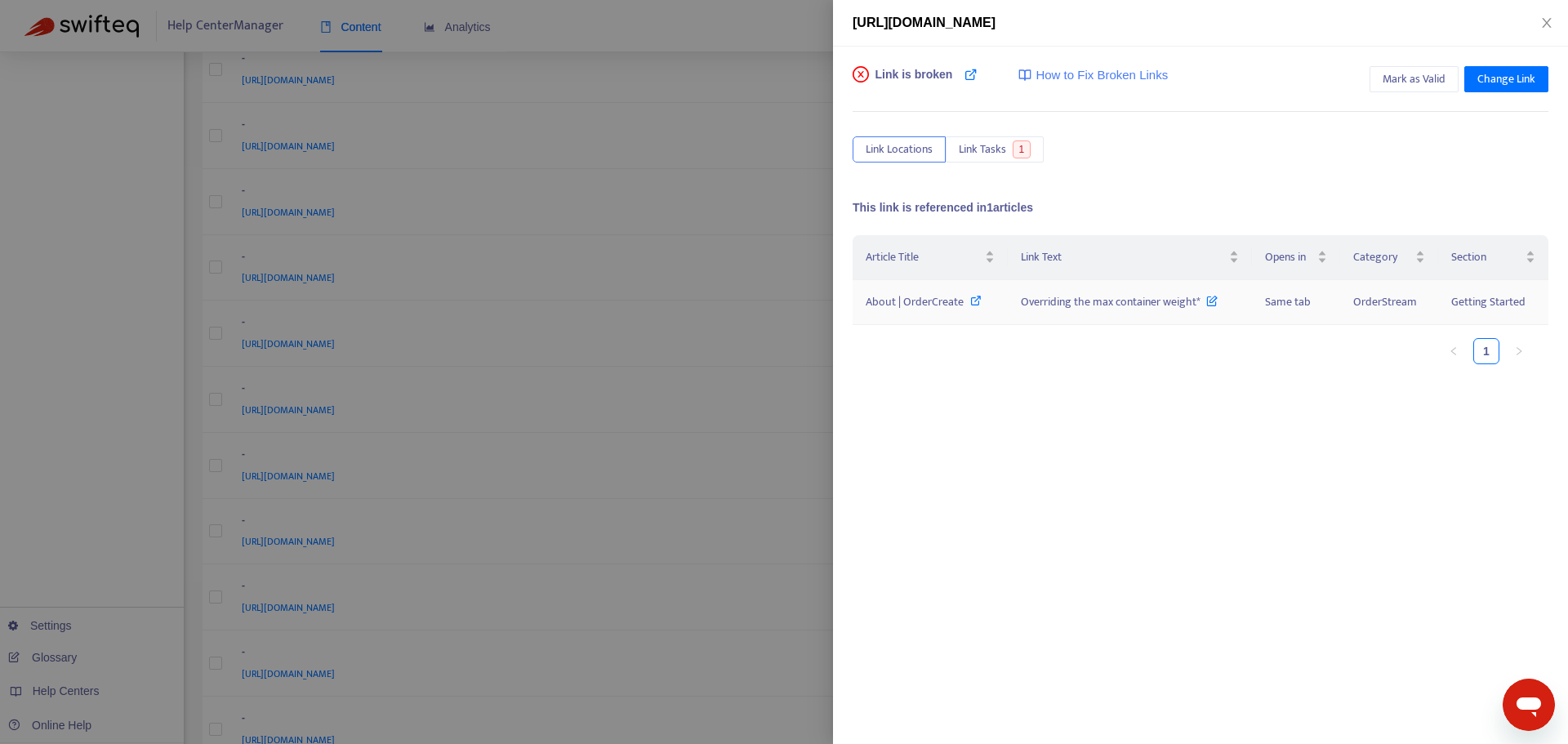
click at [931, 305] on span "About | OrderCreate" at bounding box center [915, 302] width 98 height 19
click at [637, 457] on div at bounding box center [784, 372] width 1568 height 744
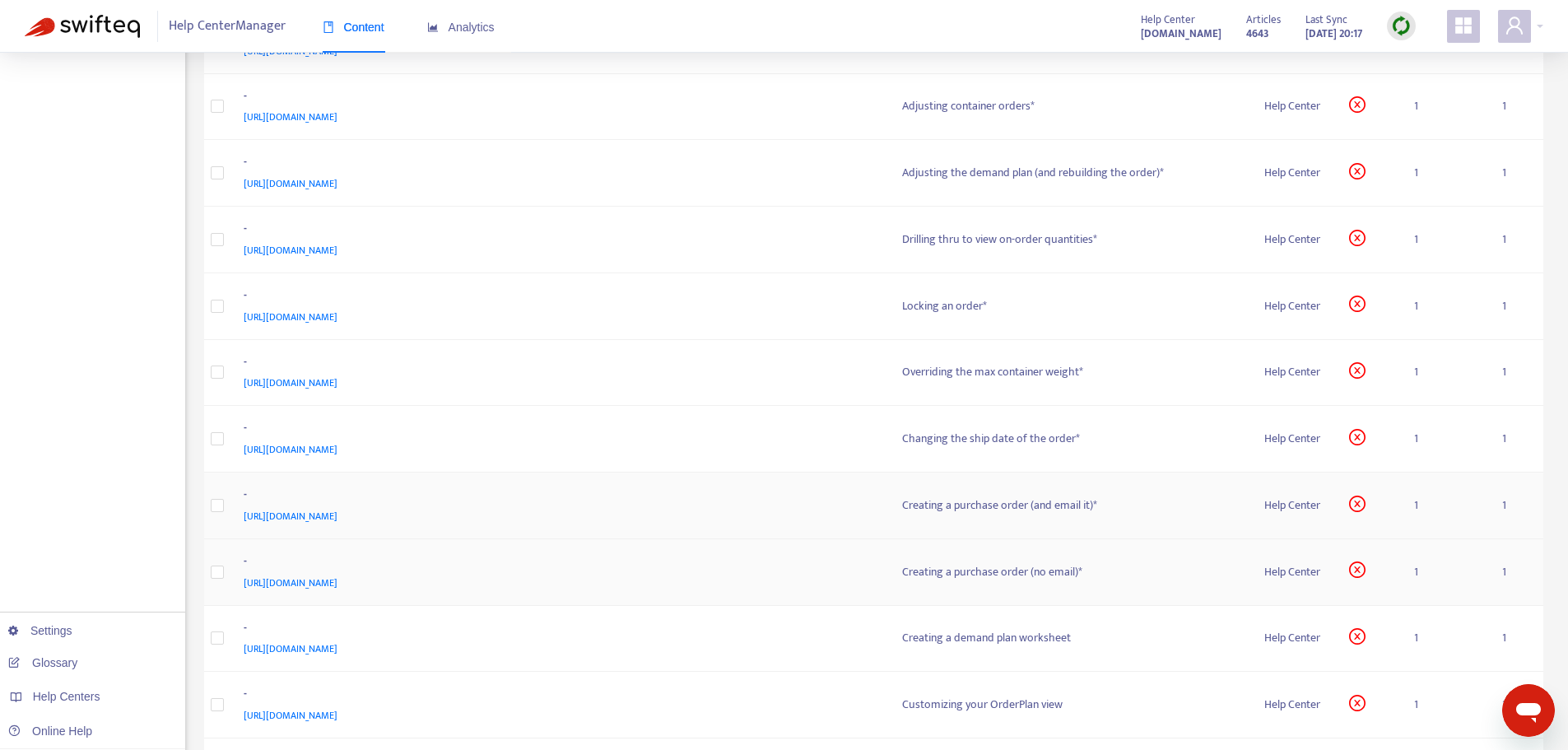
scroll to position [2469, 0]
click at [337, 446] on span "[URL][DOMAIN_NAME]" at bounding box center [290, 447] width 94 height 16
click at [617, 432] on div "-" at bounding box center [556, 428] width 626 height 22
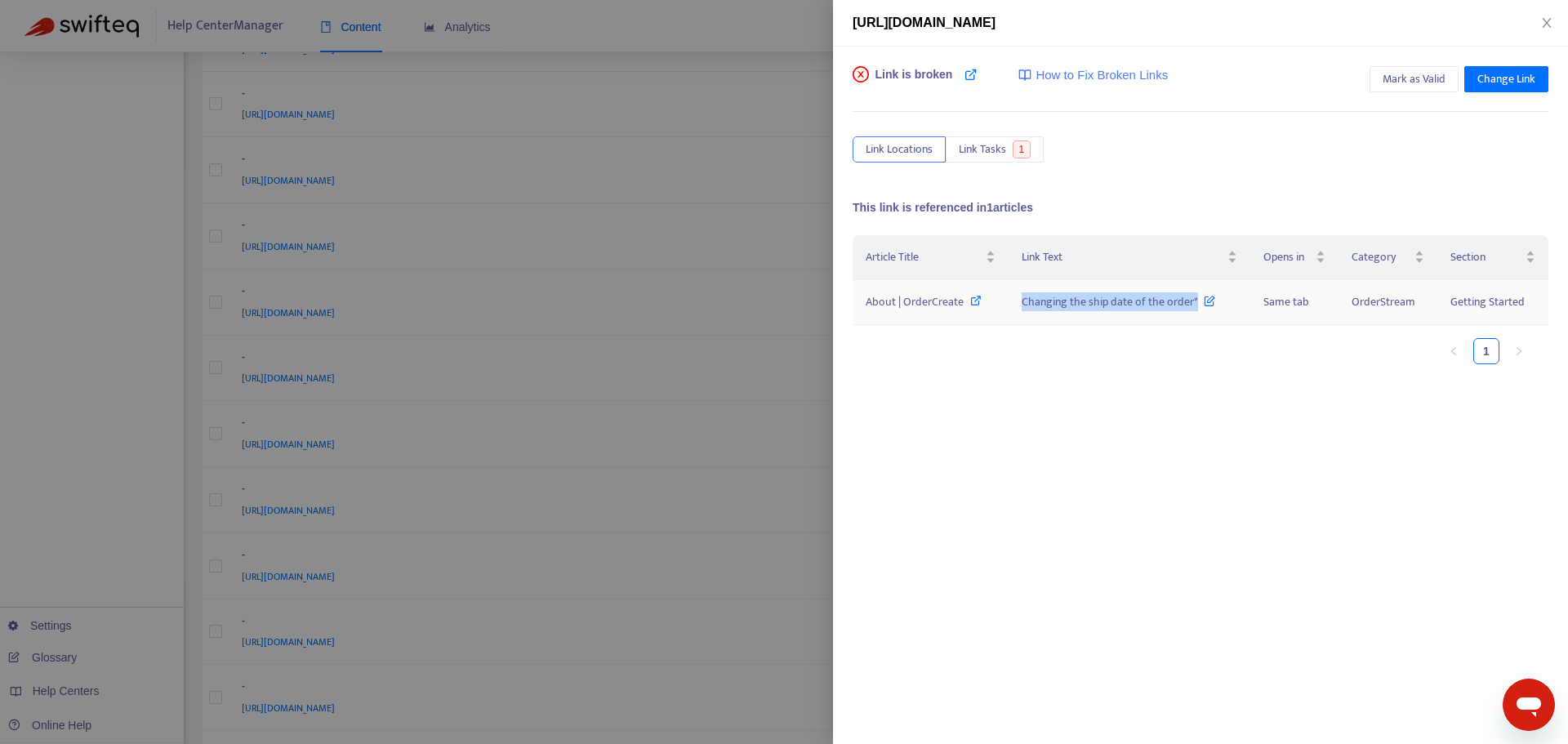
drag, startPoint x: 1018, startPoint y: 304, endPoint x: 1194, endPoint y: 305, distance: 176.0
click at [1194, 305] on td "Changing the ship date of the order*" at bounding box center [1129, 303] width 242 height 45
copy span "Changing the ship date of the order*"
click at [930, 304] on span "About | OrderCreate" at bounding box center [915, 302] width 98 height 19
drag, startPoint x: 1023, startPoint y: 302, endPoint x: 1194, endPoint y: 313, distance: 171.4
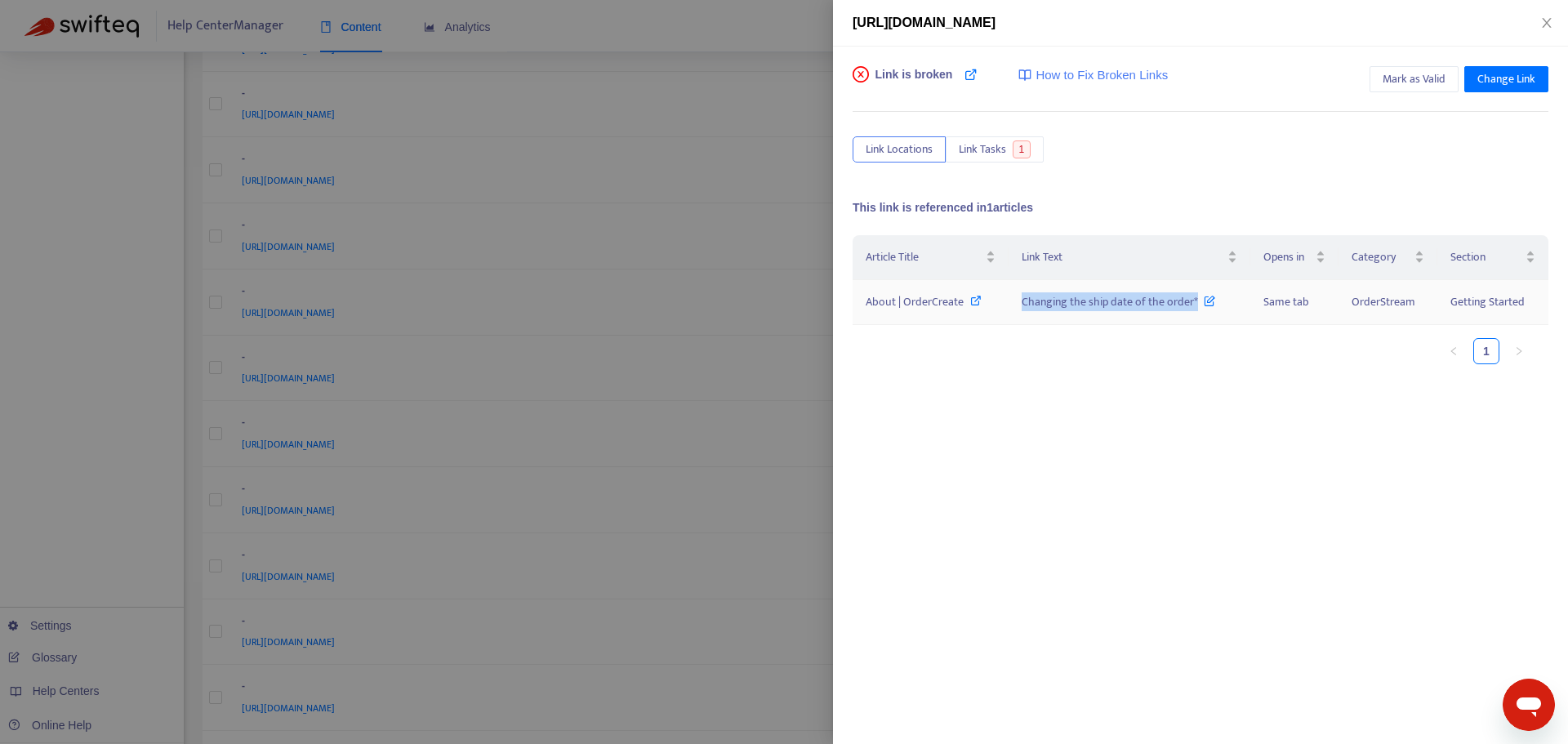
click at [1194, 313] on td "Changing the ship date of the order*" at bounding box center [1129, 303] width 242 height 45
copy span "Changing the ship date of the order*"
click at [694, 288] on div at bounding box center [784, 372] width 1568 height 744
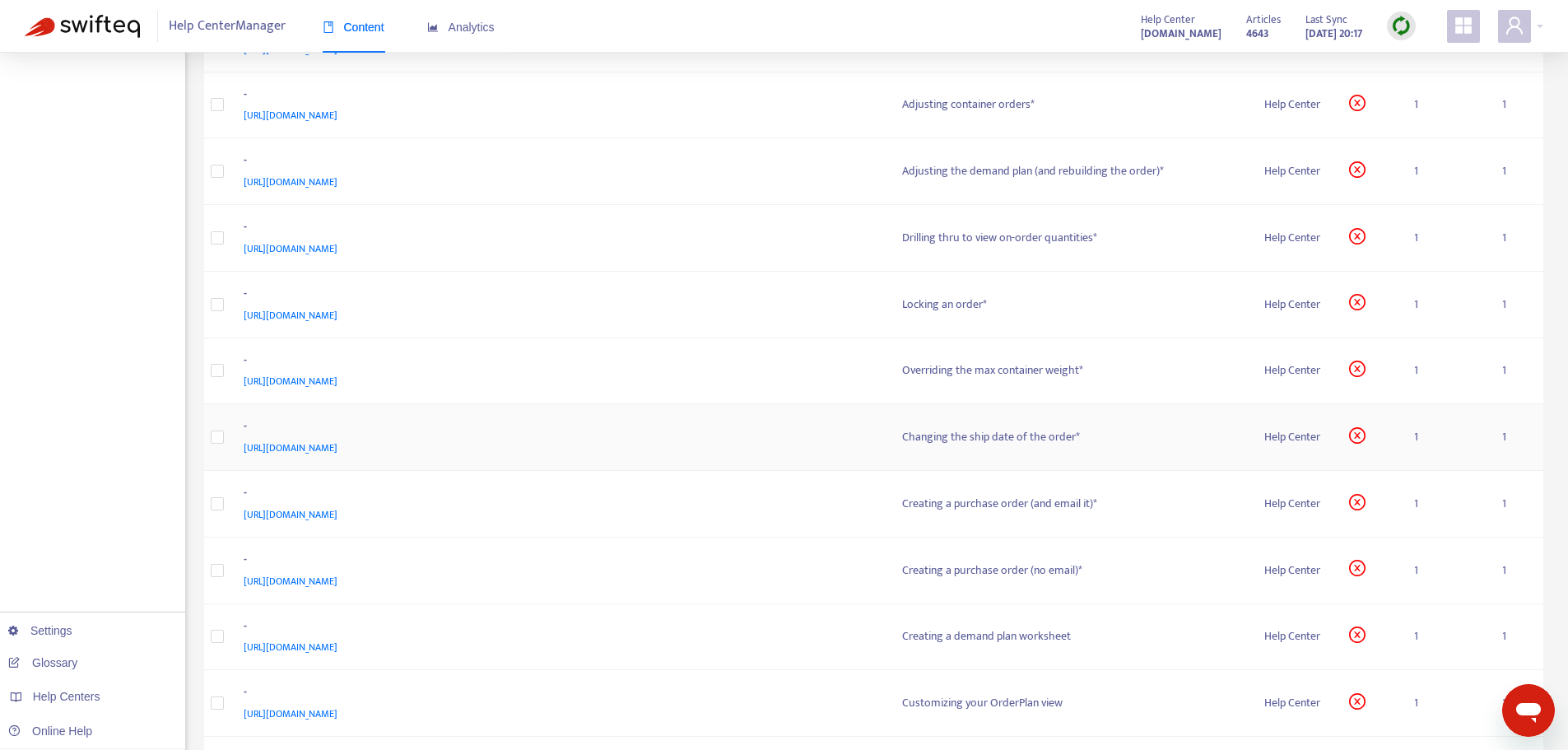
scroll to position [2551, 0]
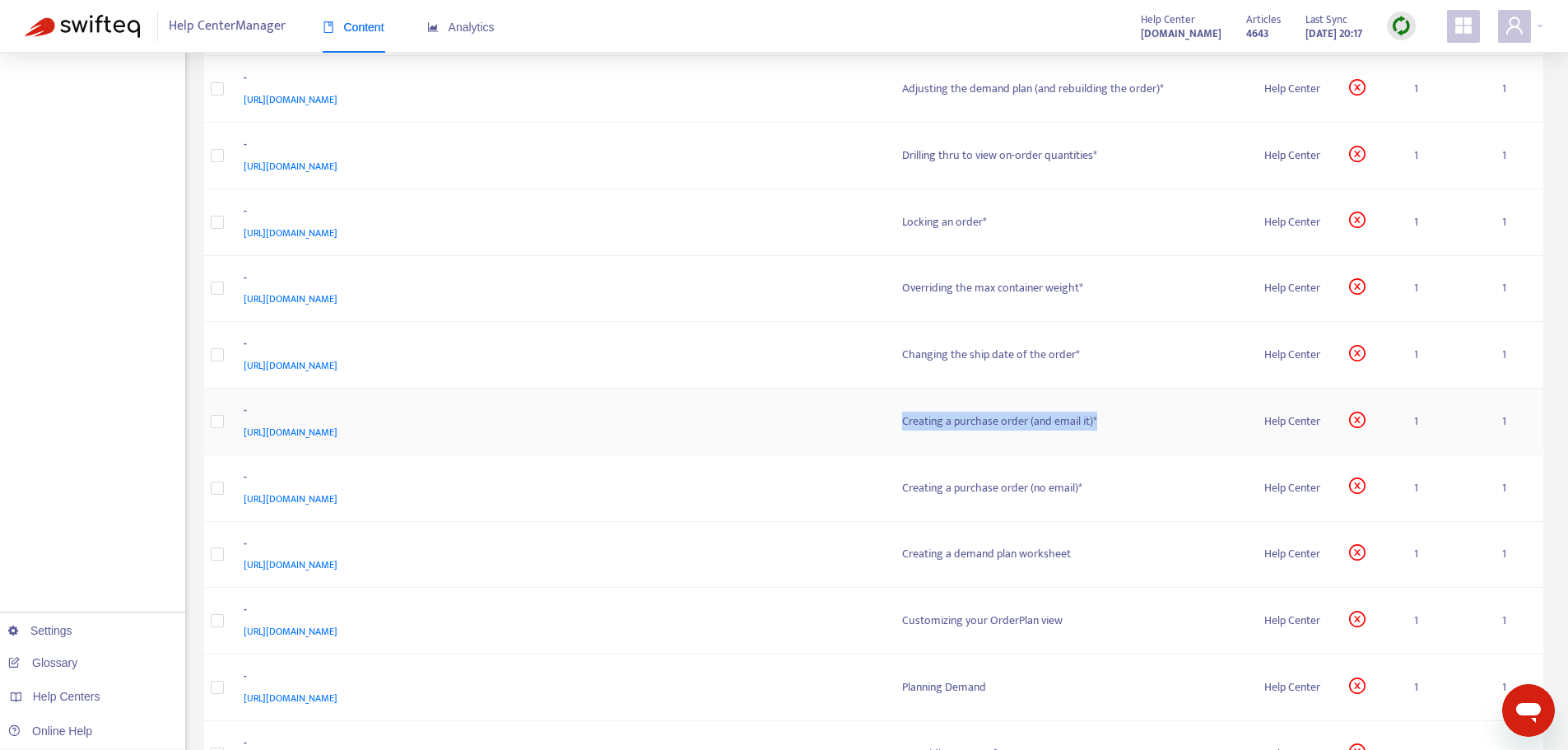
drag, startPoint x: 901, startPoint y: 424, endPoint x: 1097, endPoint y: 424, distance: 196.0
click at [1097, 424] on div "Creating a purchase order (and email it)*" at bounding box center [1070, 421] width 336 height 18
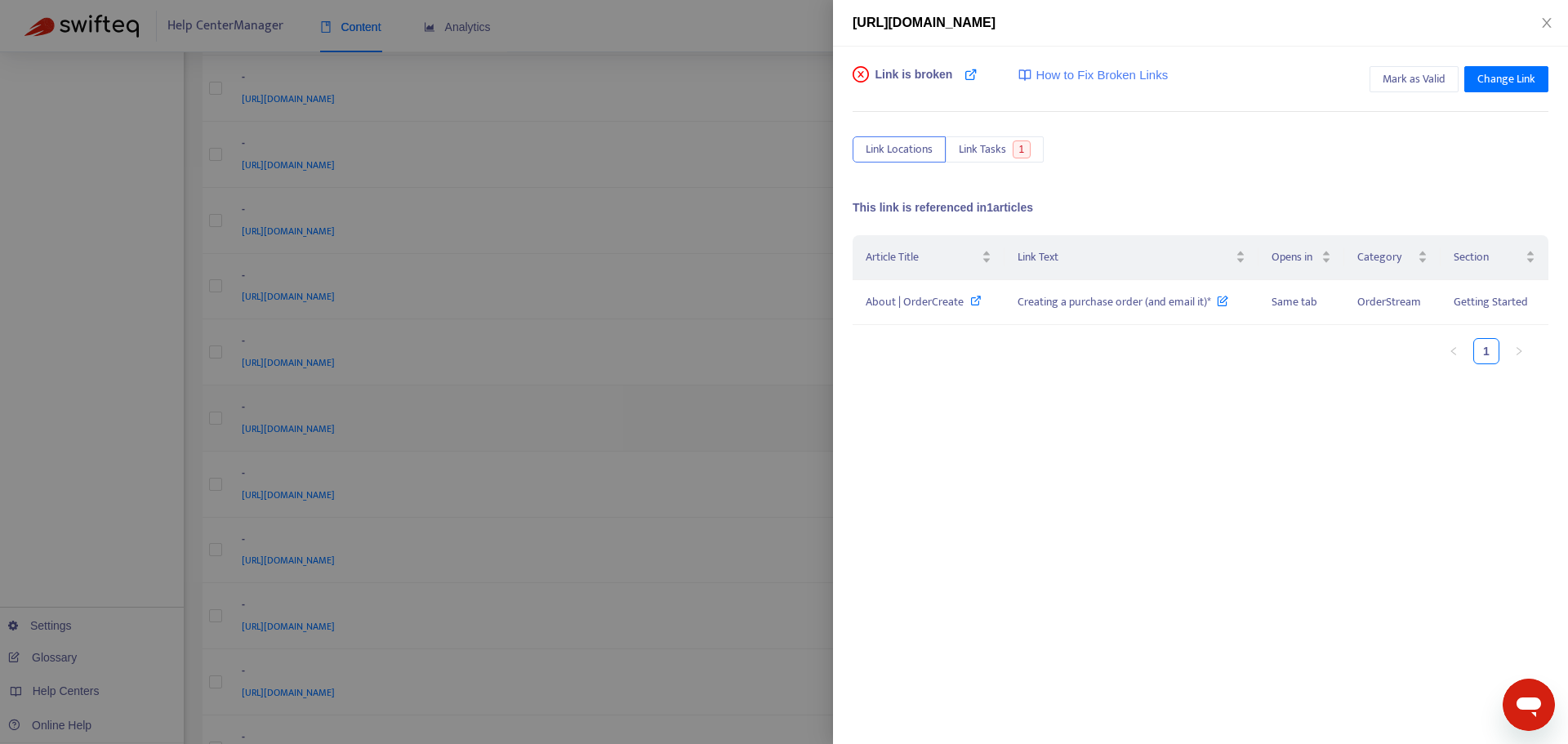
copy div "Creating a purchase order (and email it)*"
click at [894, 300] on span "About | OrderCreate" at bounding box center [915, 302] width 98 height 19
drag, startPoint x: 761, startPoint y: 219, endPoint x: 608, endPoint y: 303, distance: 174.5
click at [760, 219] on div at bounding box center [784, 372] width 1568 height 744
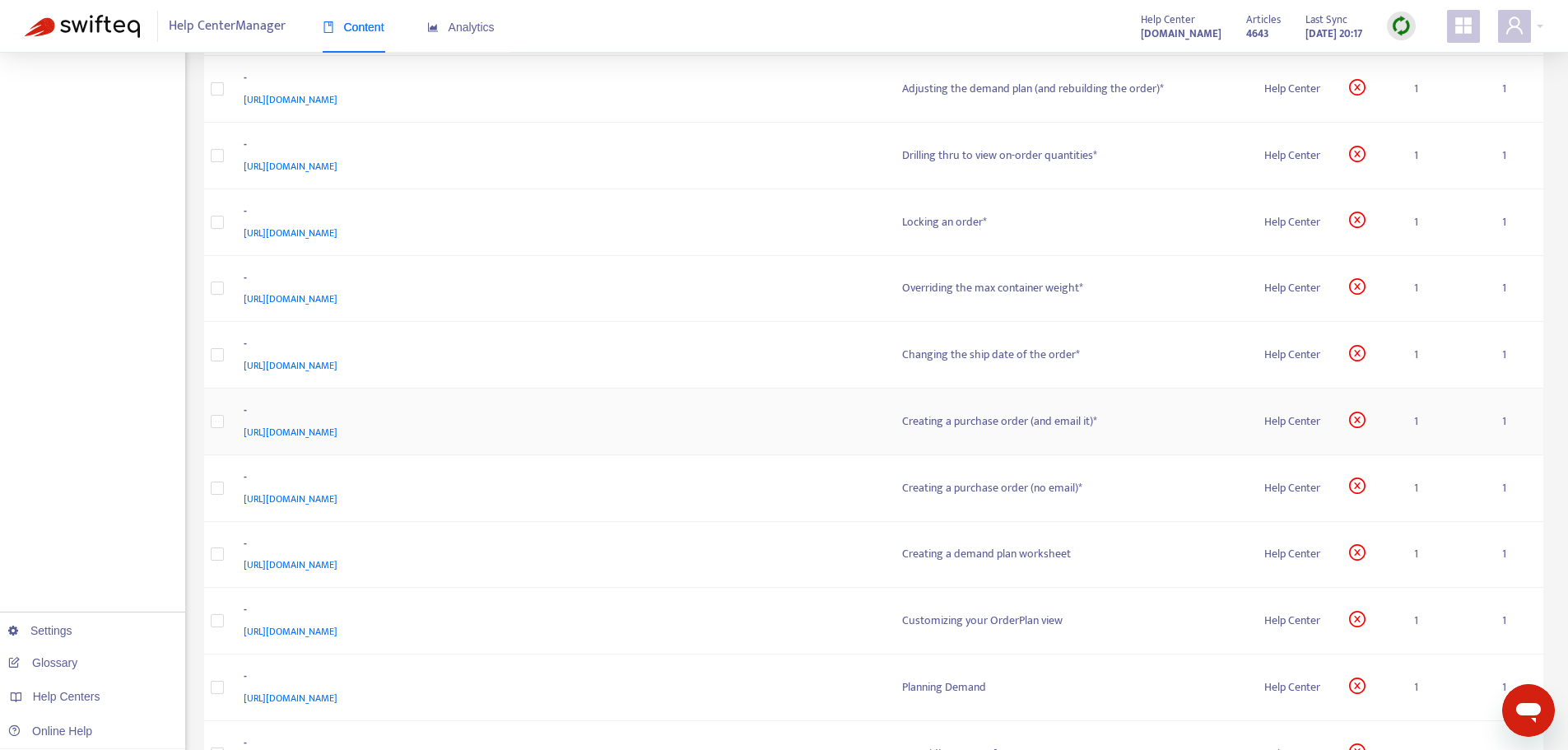
click at [337, 427] on span "[URL][DOMAIN_NAME]" at bounding box center [290, 432] width 94 height 16
drag, startPoint x: 885, startPoint y: 487, endPoint x: 1000, endPoint y: 499, distance: 115.6
click at [1000, 499] on tr "- [URL][DOMAIN_NAME] Creating a purchase order (no email)* Help Center 1 1" at bounding box center [874, 488] width 1340 height 67
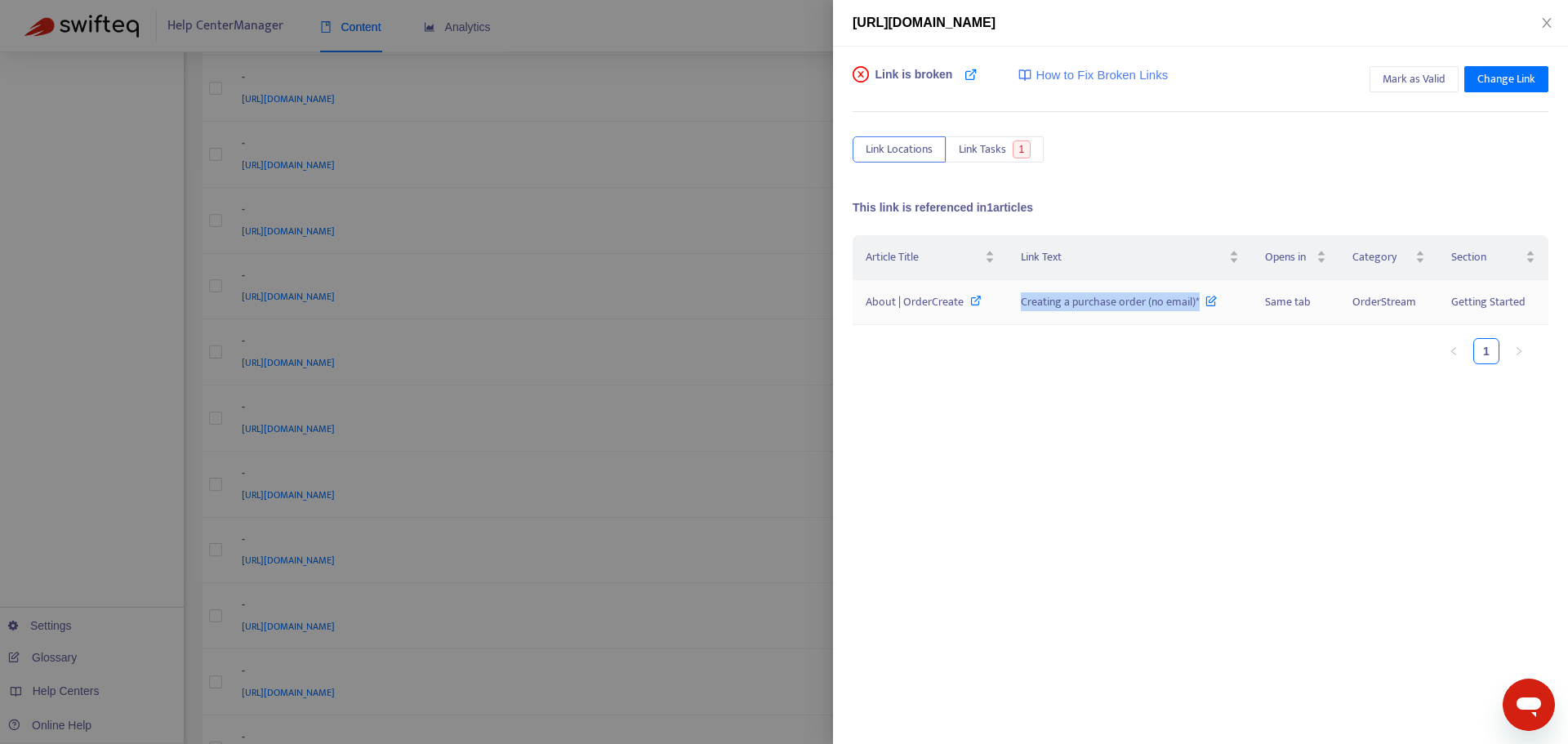
drag, startPoint x: 1021, startPoint y: 298, endPoint x: 1199, endPoint y: 309, distance: 178.3
click at [1199, 309] on span "Creating a purchase order (no email)*" at bounding box center [1118, 302] width 196 height 19
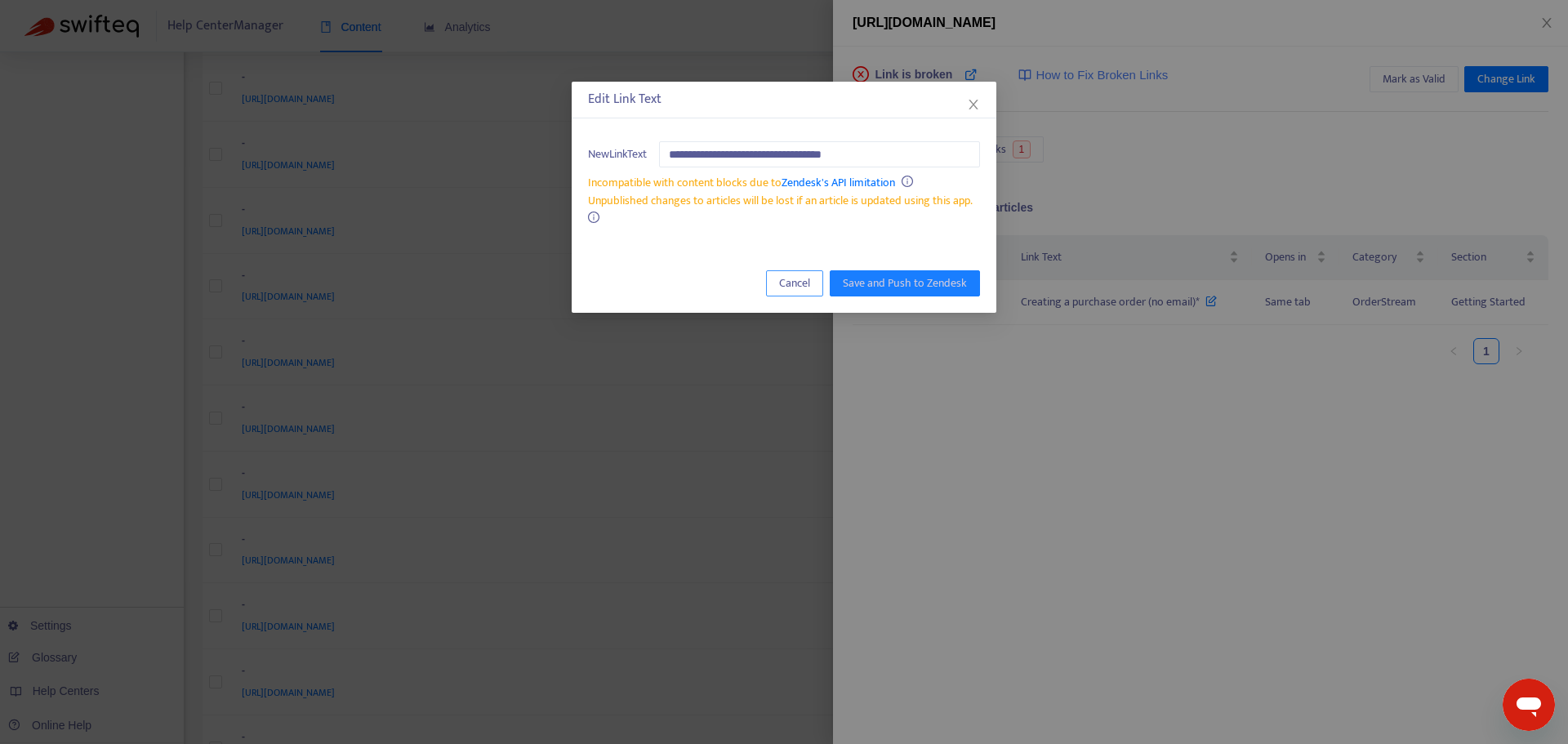
click at [786, 286] on span "Cancel" at bounding box center [794, 283] width 31 height 18
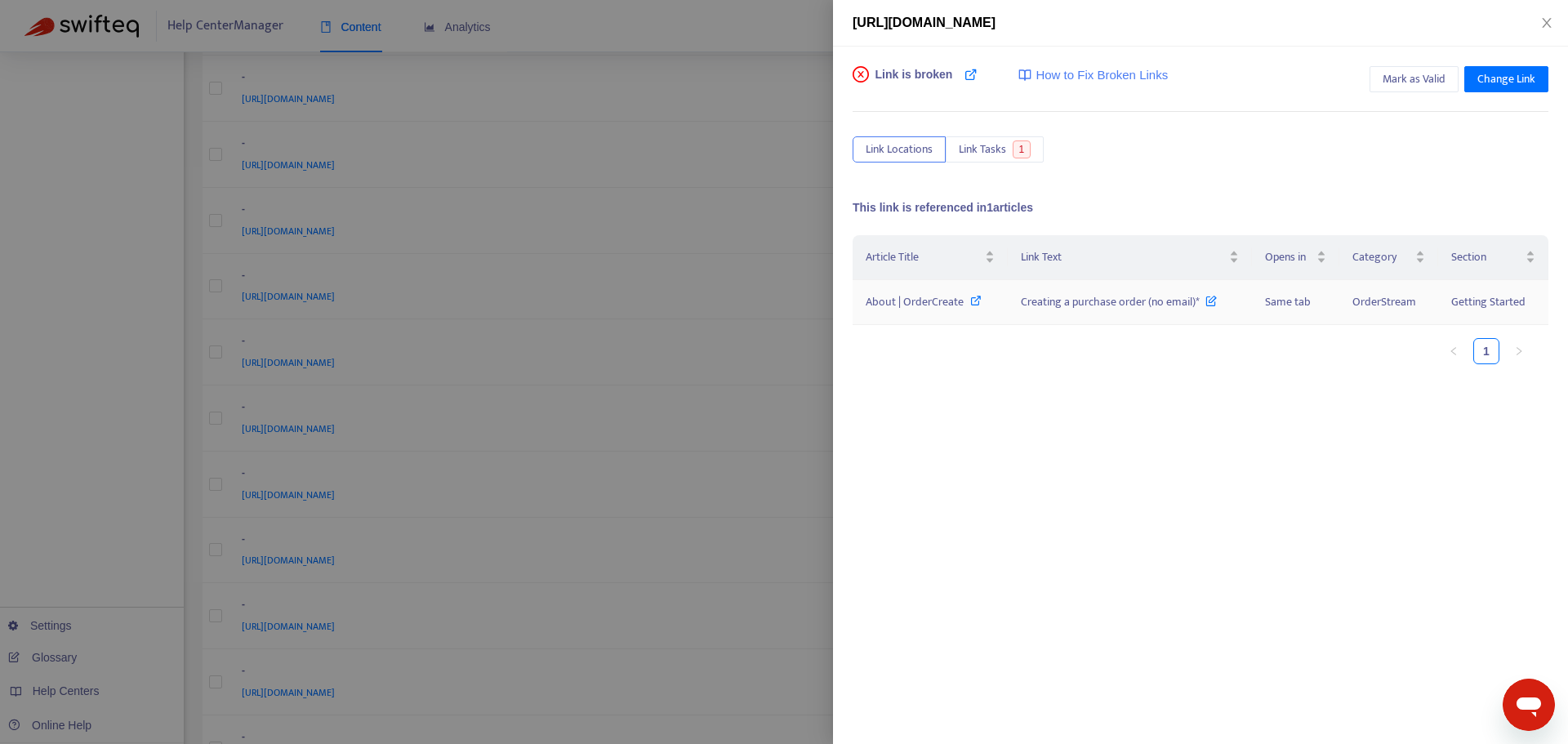
click at [933, 297] on span "About | OrderCreate" at bounding box center [915, 302] width 98 height 19
click at [747, 424] on div at bounding box center [784, 372] width 1568 height 744
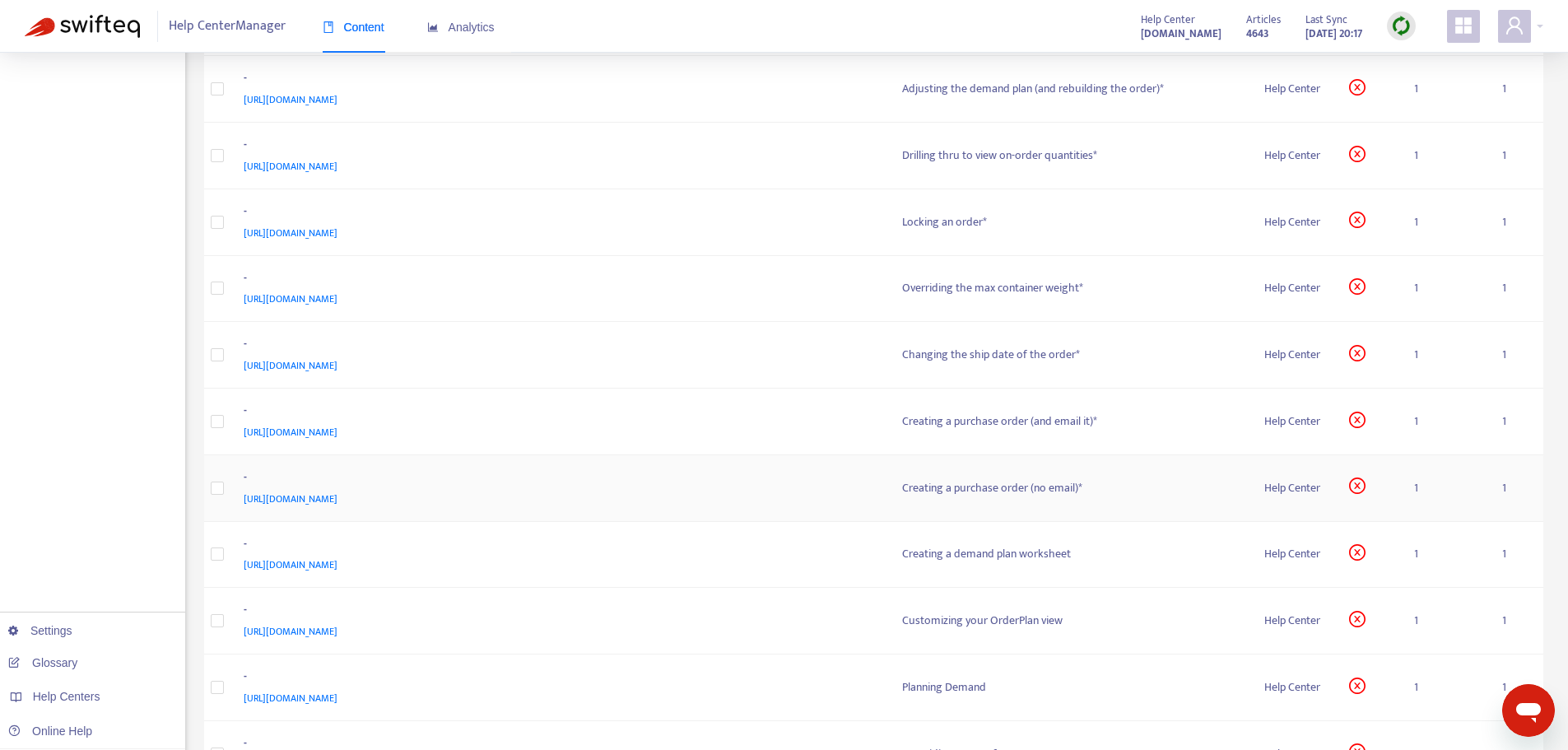
click at [337, 496] on span "[URL][DOMAIN_NAME]" at bounding box center [290, 498] width 94 height 16
click at [337, 556] on span "[URL][DOMAIN_NAME]" at bounding box center [290, 564] width 94 height 16
click at [842, 553] on div "-" at bounding box center [556, 545] width 626 height 22
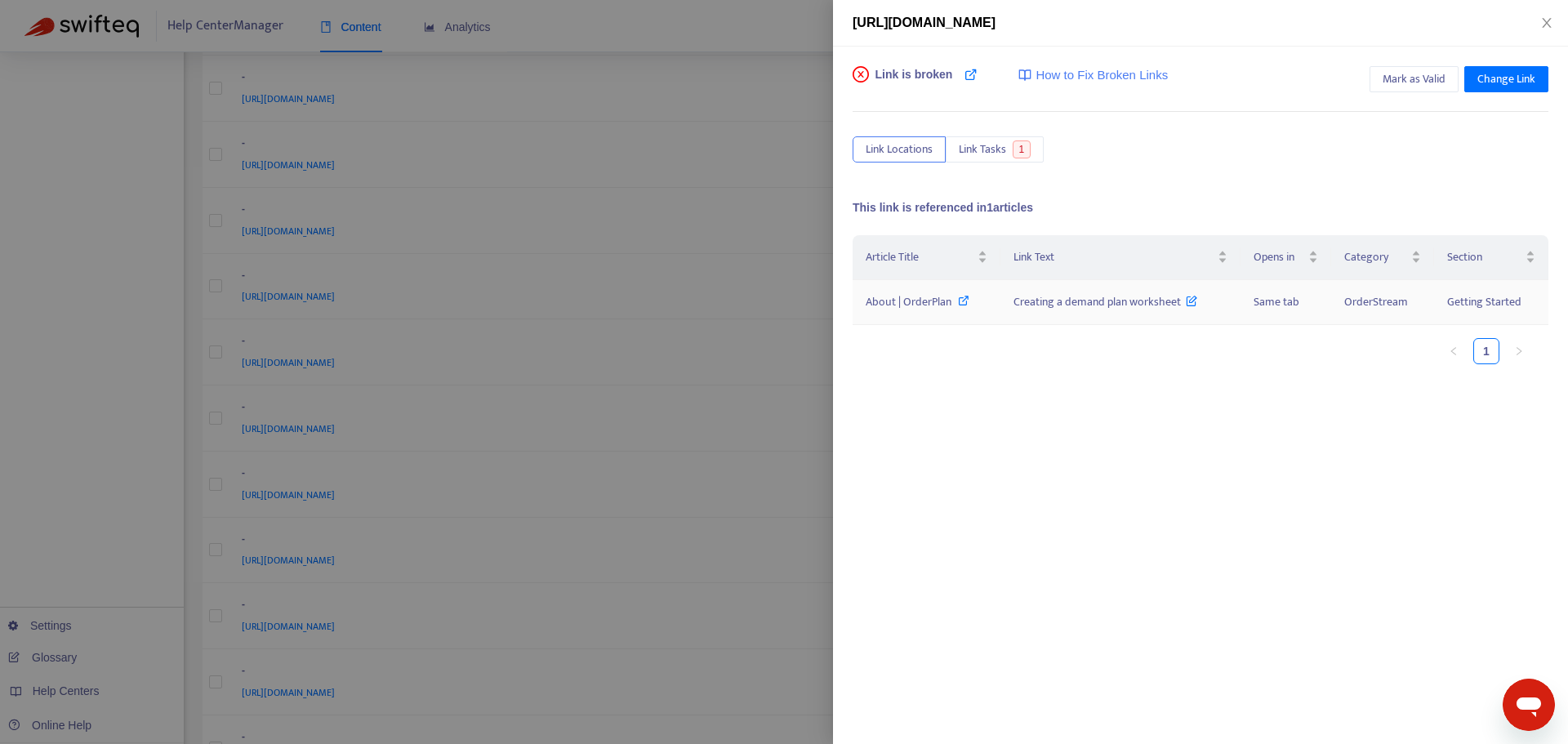
click at [963, 301] on icon at bounding box center [963, 301] width 11 height 11
drag, startPoint x: 1013, startPoint y: 301, endPoint x: 1180, endPoint y: 308, distance: 167.1
click at [1180, 308] on span "Creating a demand plan worksheet" at bounding box center [1105, 302] width 185 height 19
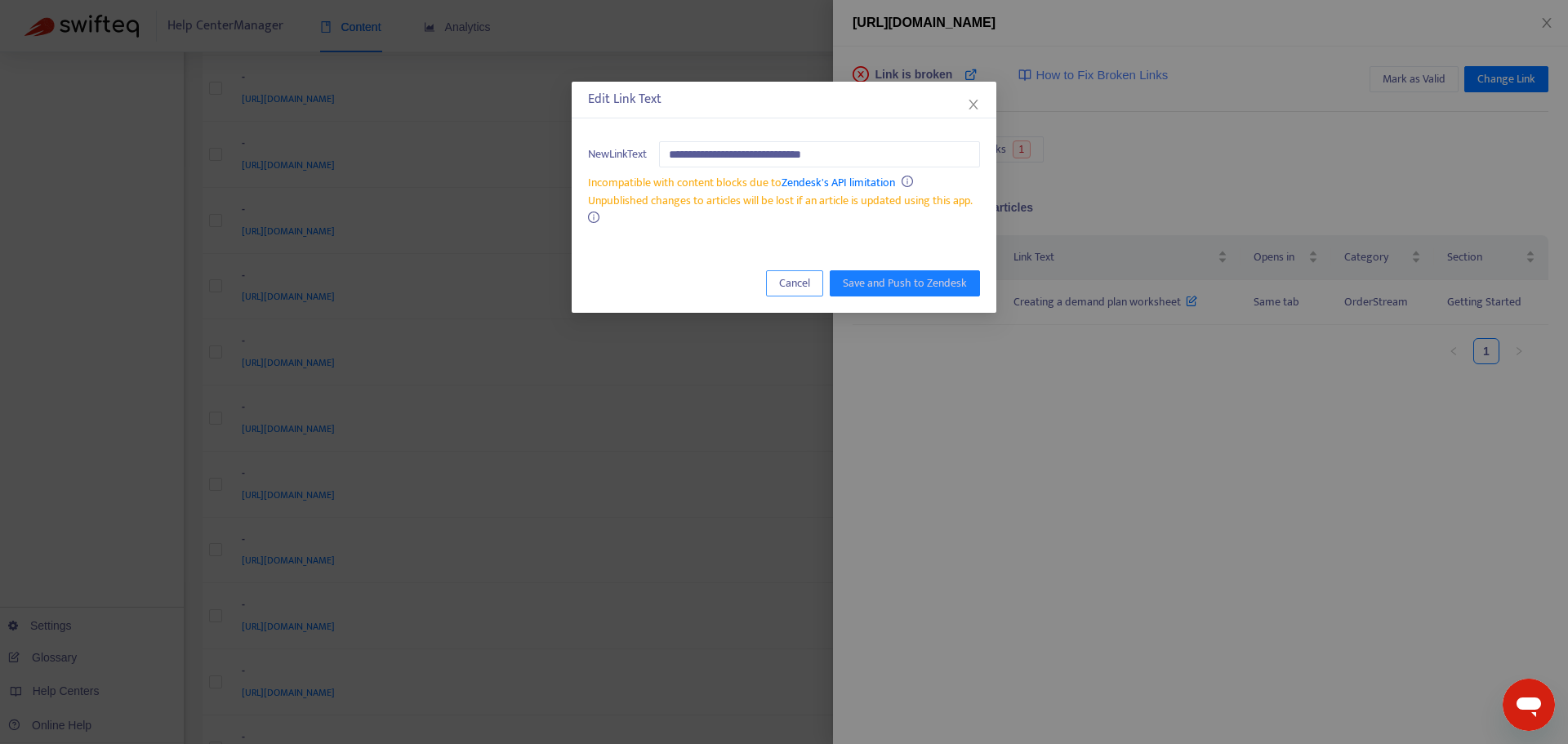
click at [784, 284] on span "Cancel" at bounding box center [794, 283] width 31 height 18
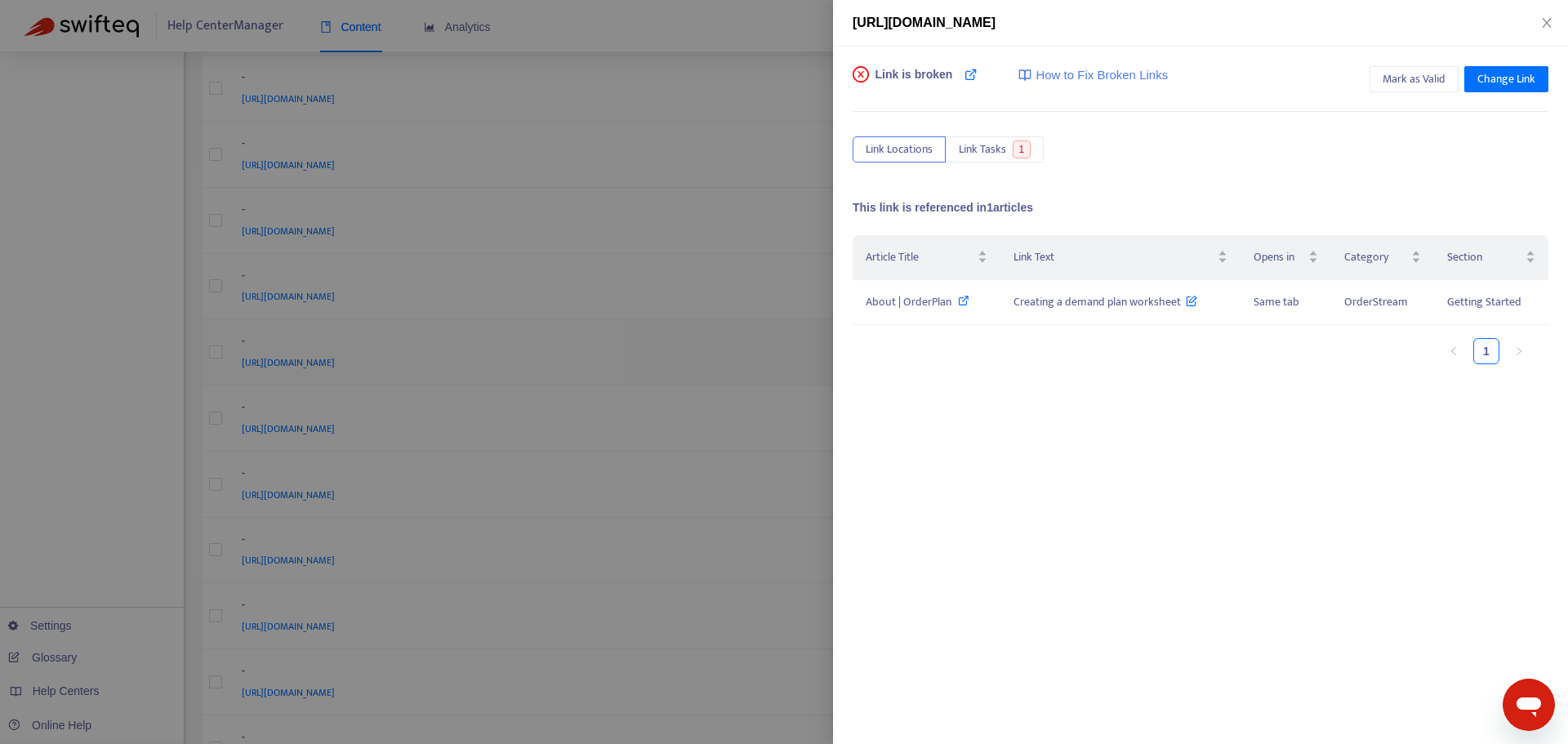
click at [779, 320] on div at bounding box center [784, 372] width 1568 height 744
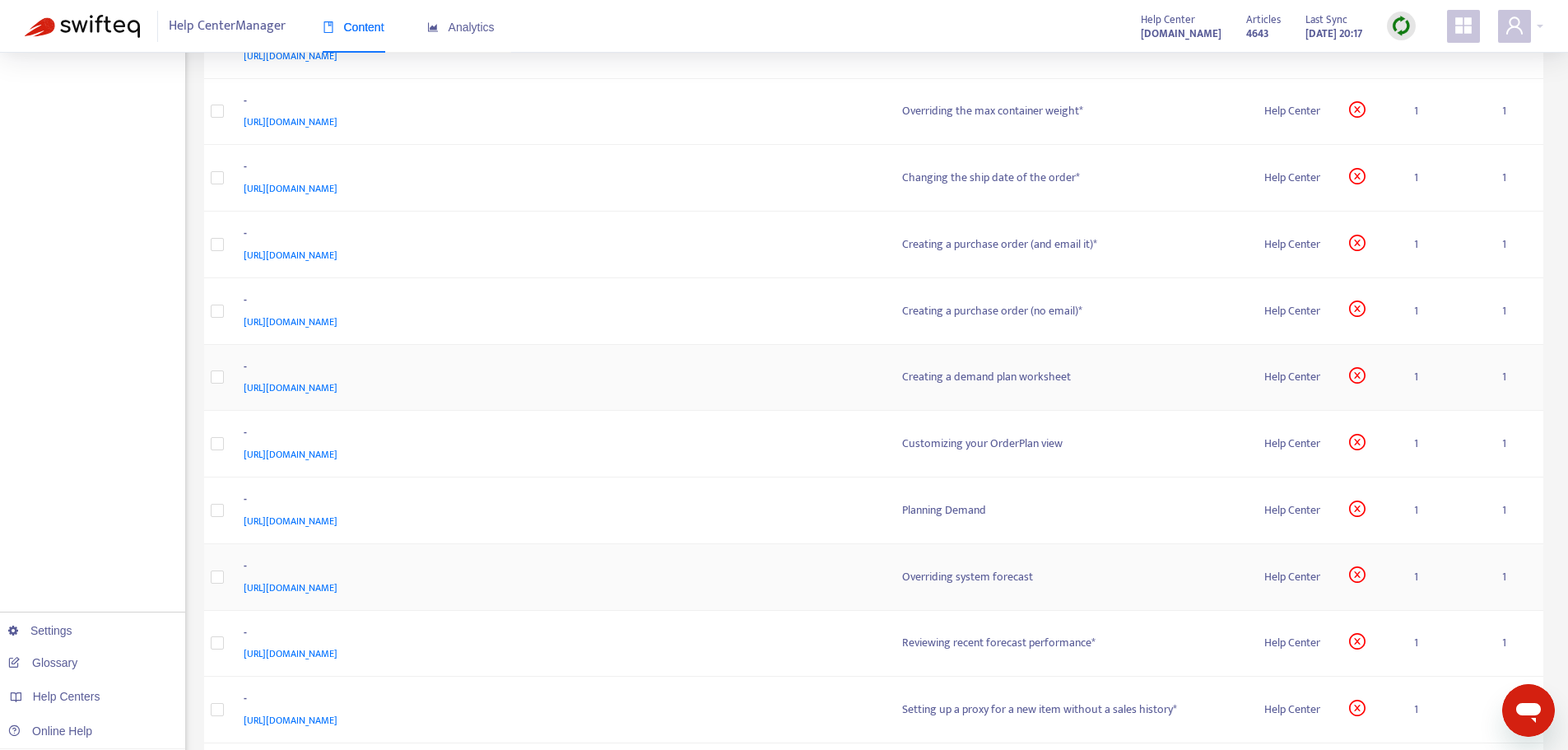
scroll to position [2799, 0]
click at [588, 381] on div "[URL][DOMAIN_NAME]" at bounding box center [556, 384] width 626 height 18
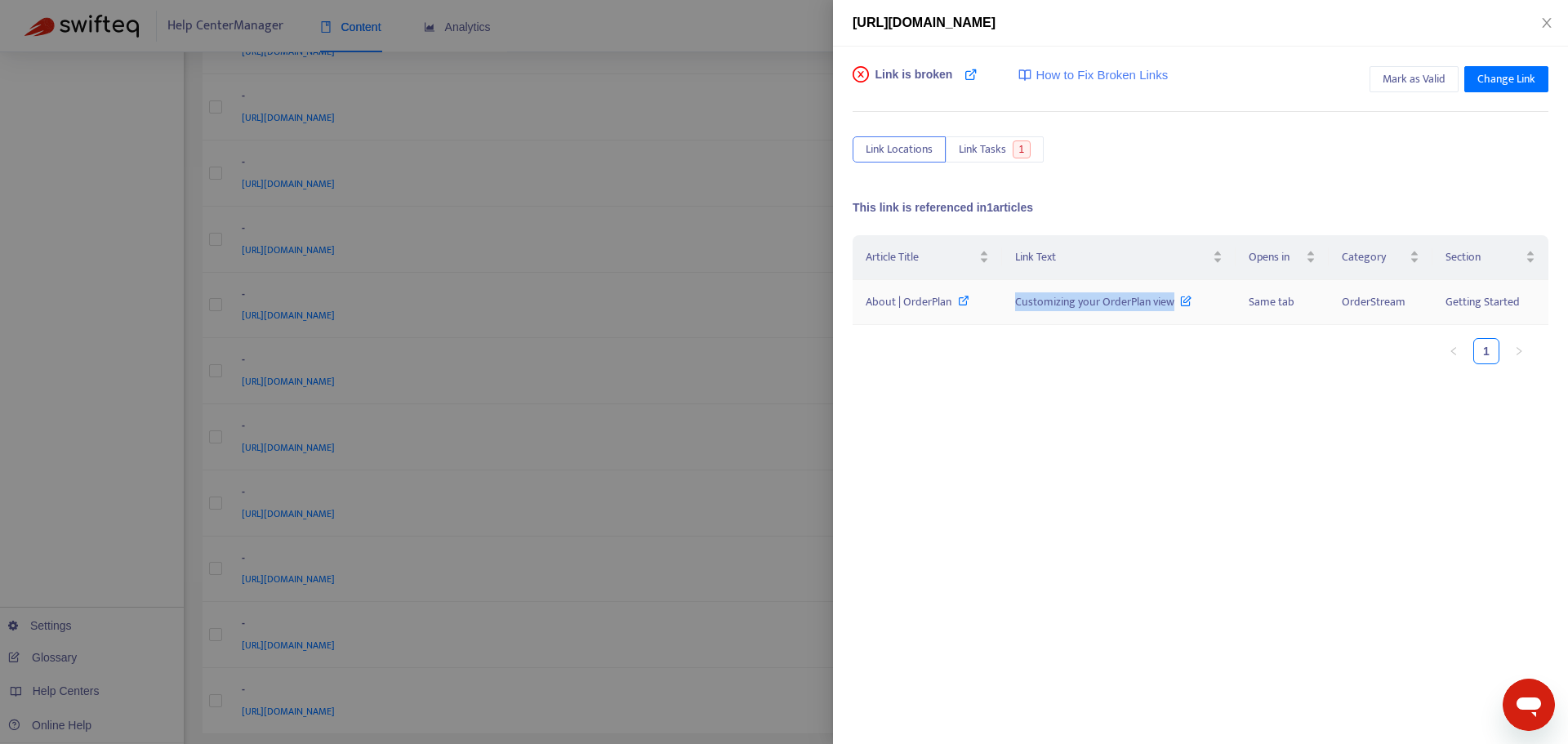
drag, startPoint x: 1012, startPoint y: 300, endPoint x: 1173, endPoint y: 311, distance: 161.4
click at [1173, 311] on td "Customizing your OrderPlan view" at bounding box center [1118, 303] width 233 height 45
copy span "Customizing your OrderPlan view"
click at [1178, 469] on div "Article Title Link Text Opens in Category Section About | OrderPlan Customizing…" at bounding box center [1201, 398] width 695 height 327
click at [883, 302] on span "About | OrderPlan" at bounding box center [908, 302] width 85 height 19
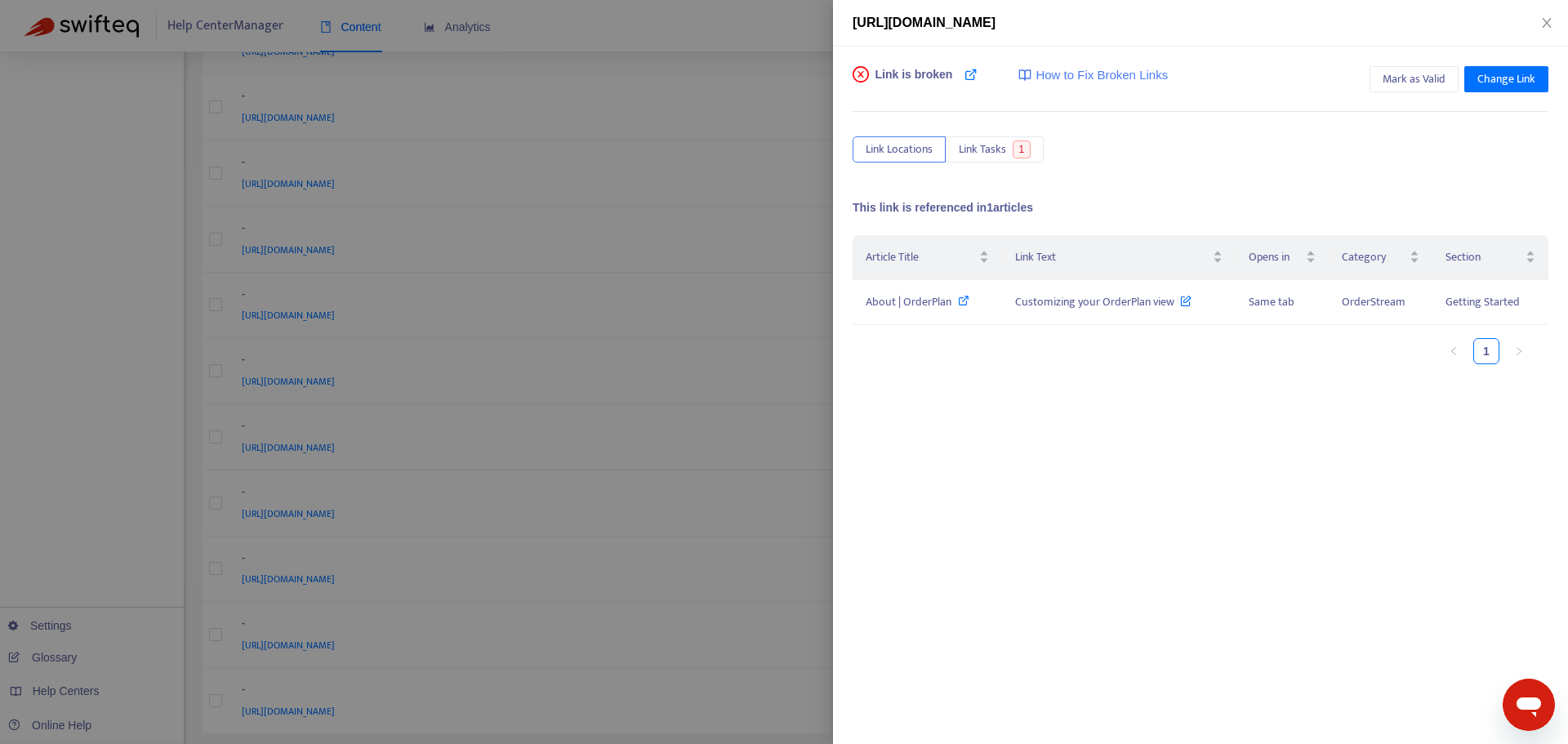
click at [709, 385] on div at bounding box center [784, 372] width 1568 height 744
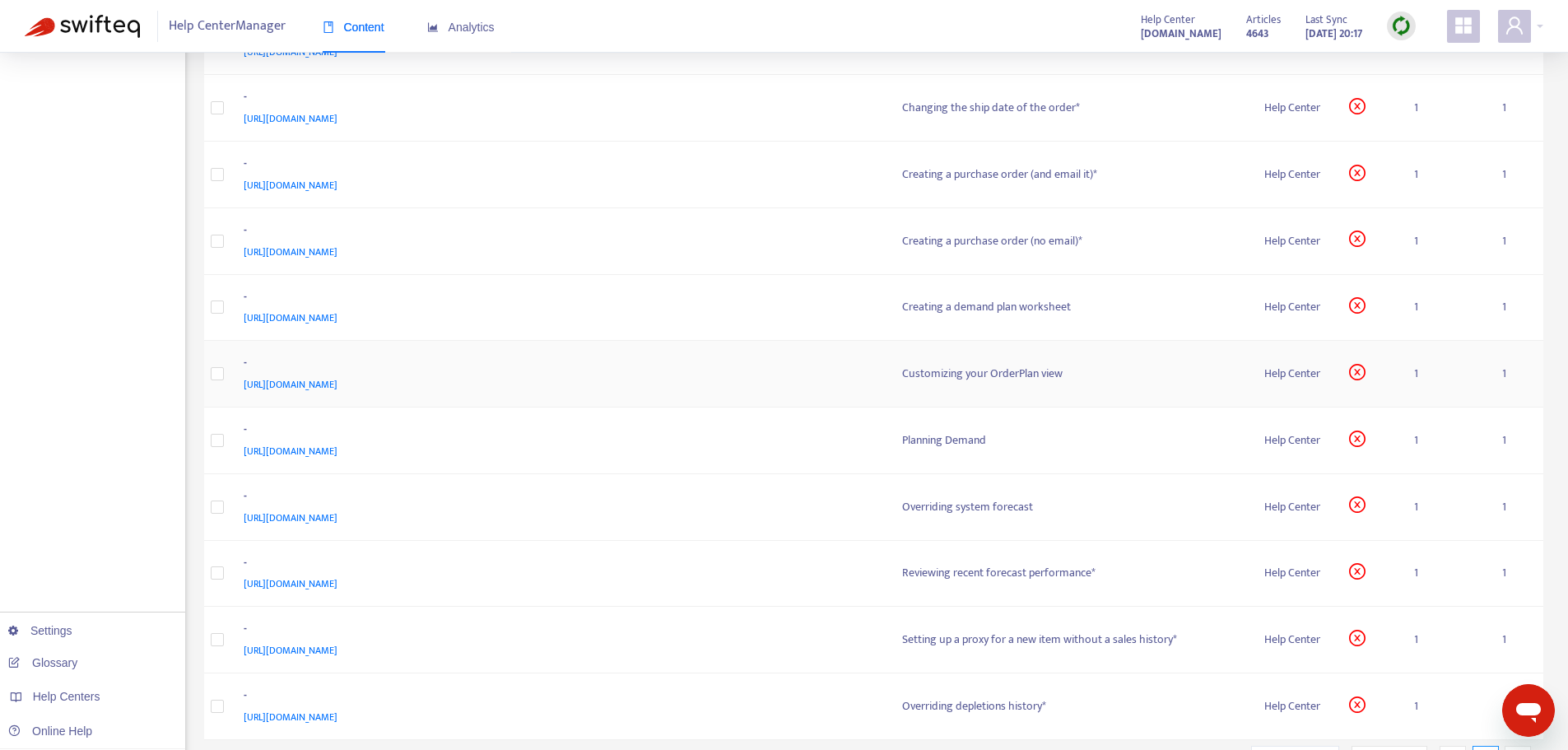
click at [337, 381] on span "[URL][DOMAIN_NAME]" at bounding box center [290, 384] width 94 height 16
